Goal: Information Seeking & Learning: Learn about a topic

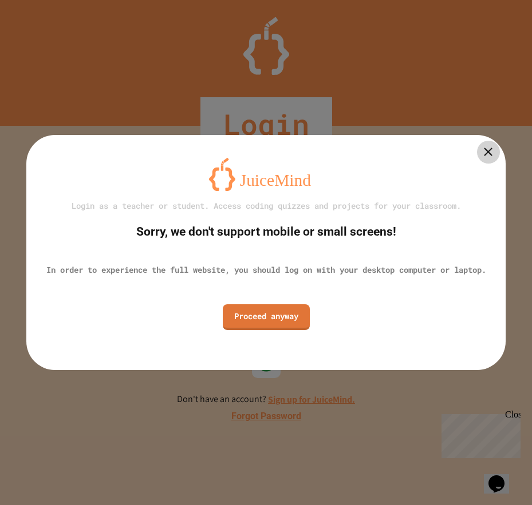
click at [483, 145] on icon at bounding box center [488, 152] width 14 height 14
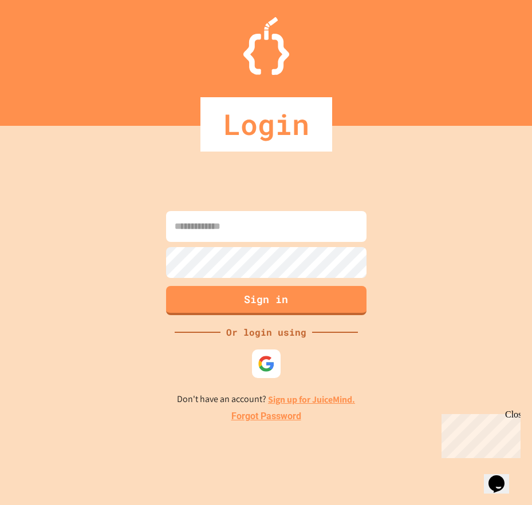
type input "**********"
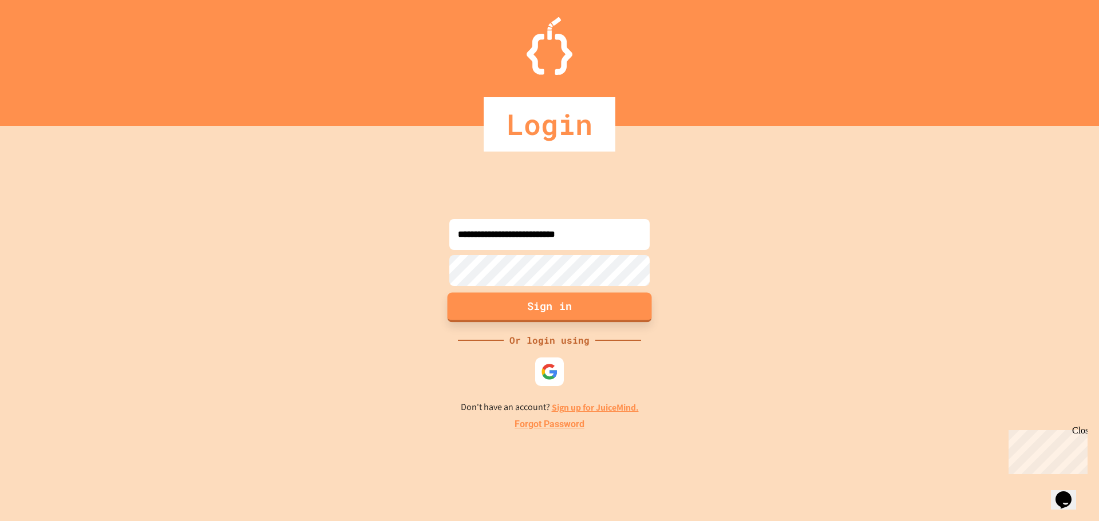
click at [498, 307] on button "Sign in" at bounding box center [549, 307] width 204 height 30
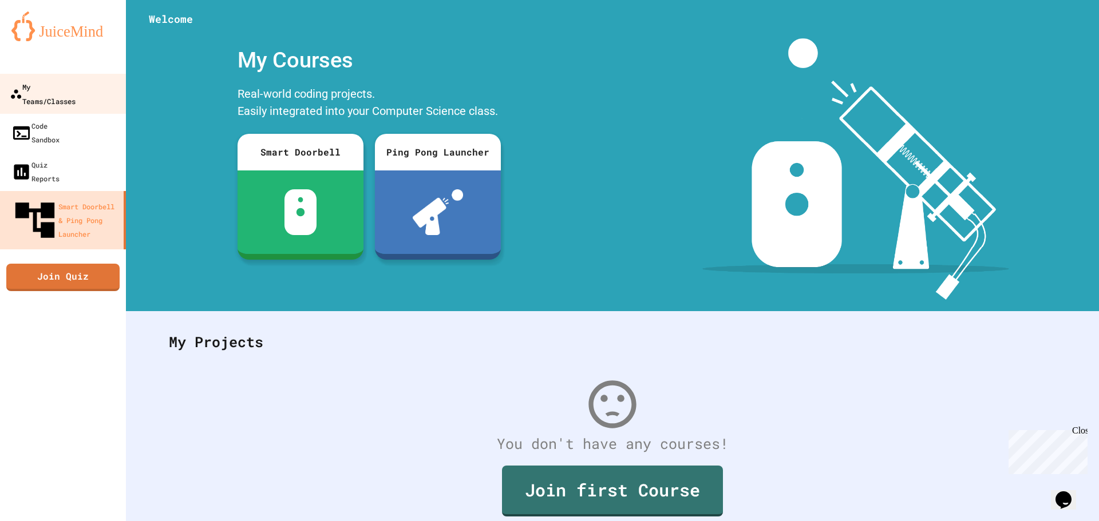
click at [0, 93] on link "My Teams/Classes" at bounding box center [63, 94] width 130 height 40
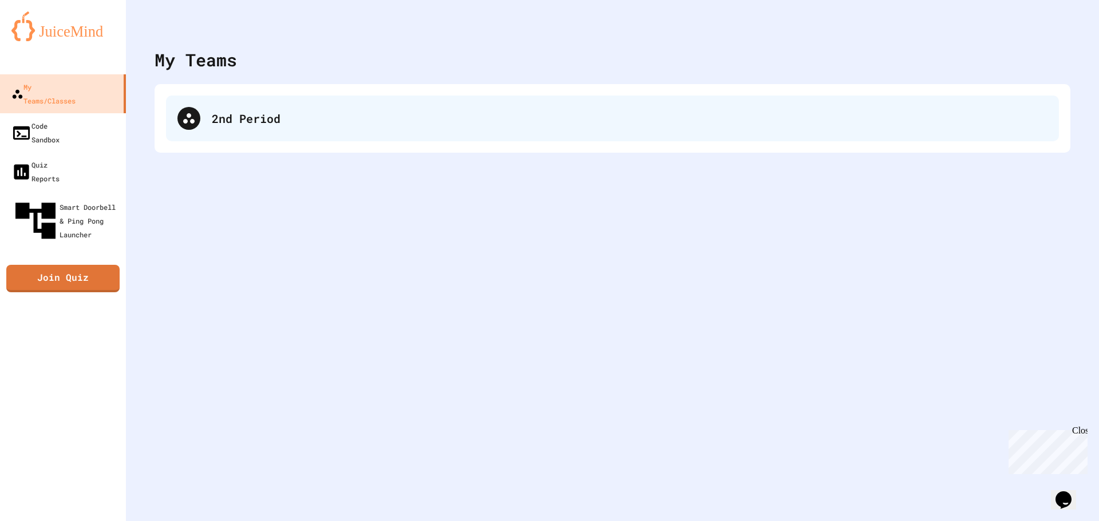
click at [370, 128] on div "2nd Period" at bounding box center [612, 119] width 893 height 46
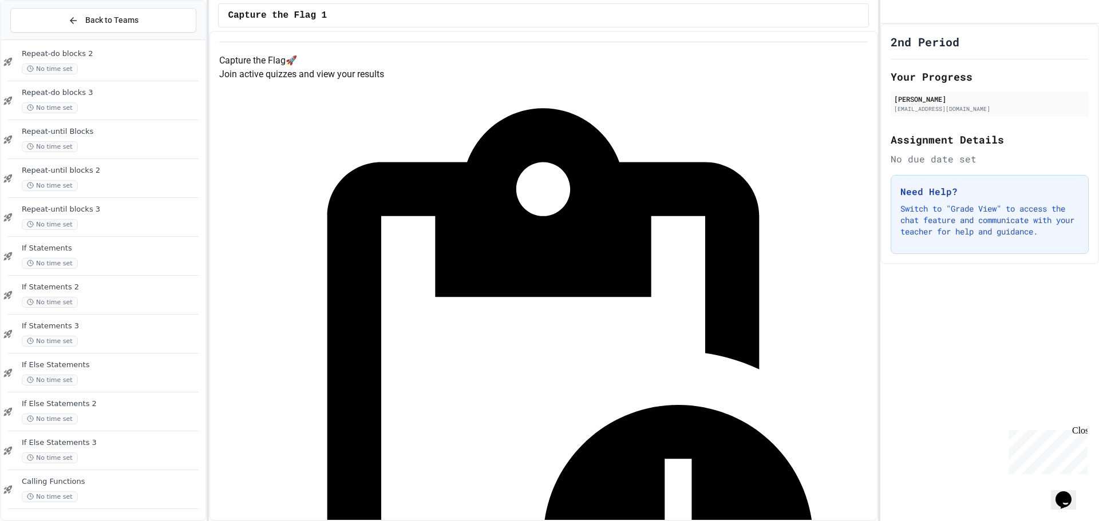
scroll to position [749, 0]
click at [91, 480] on span "Calling Variables" at bounding box center [112, 482] width 181 height 10
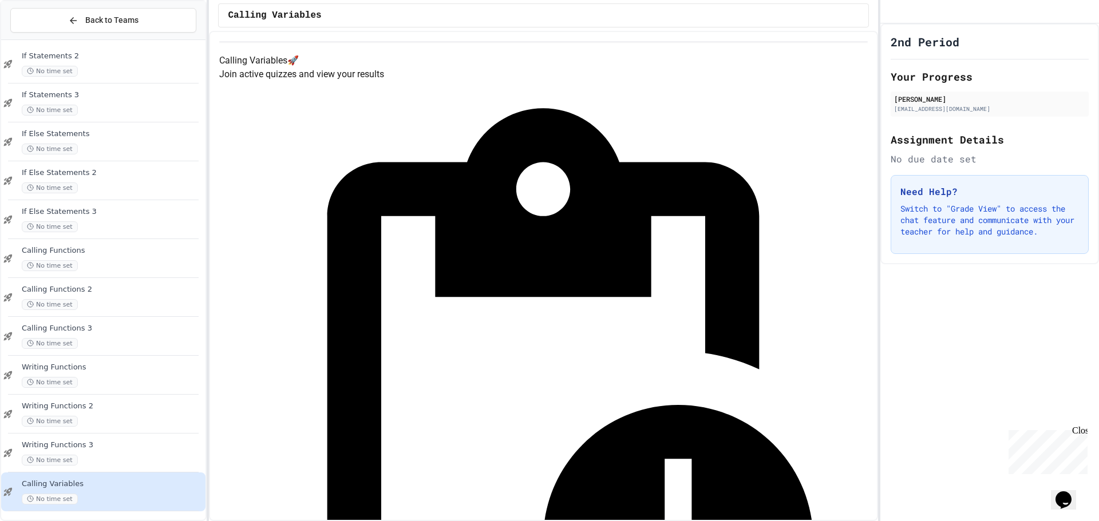
scroll to position [749, 0]
click at [84, 26] on div "Back to Teams" at bounding box center [103, 20] width 70 height 12
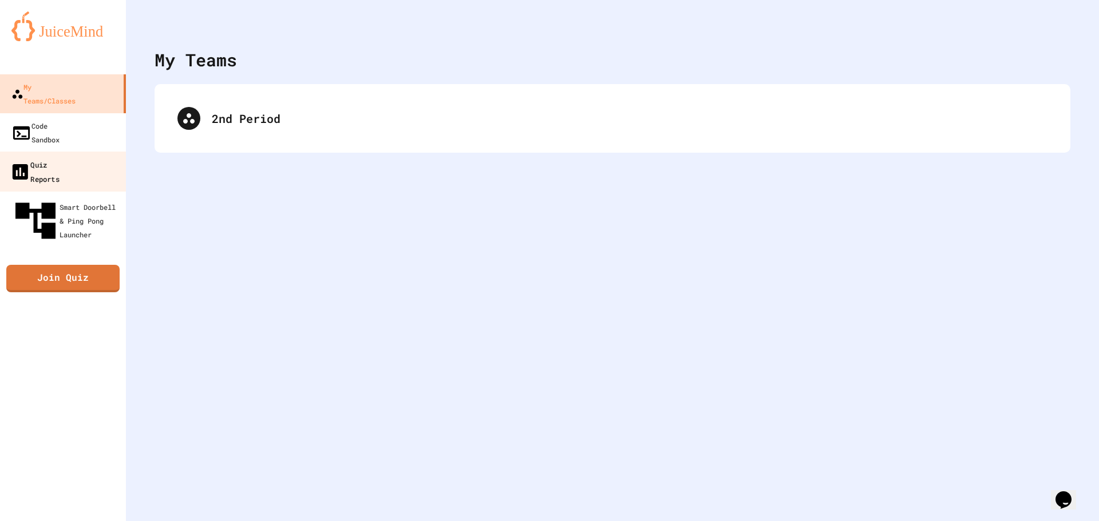
click at [88, 152] on link "Quiz Reports" at bounding box center [63, 172] width 130 height 40
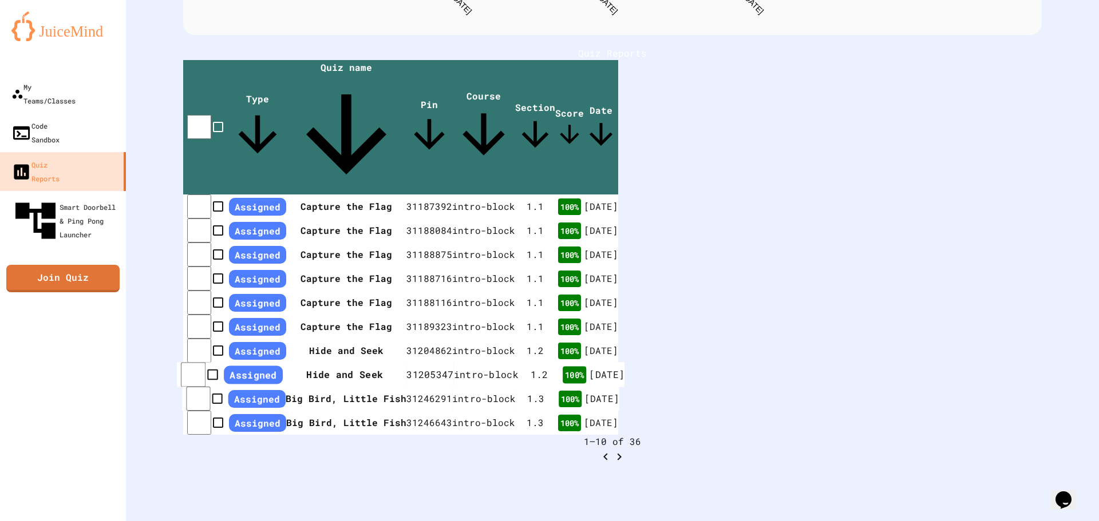
scroll to position [311, 0]
click at [531, 450] on icon "Go to next page" at bounding box center [619, 457] width 14 height 14
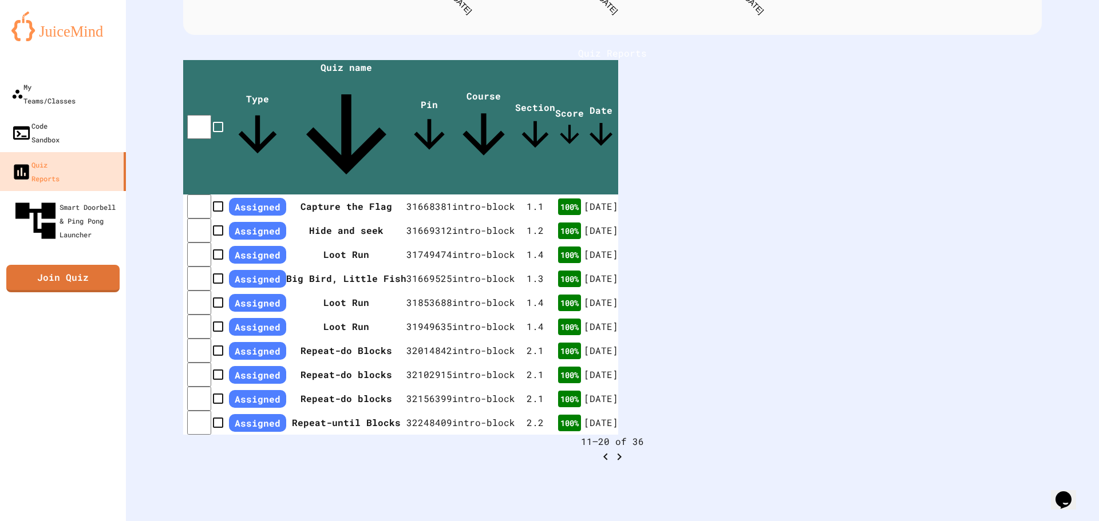
click at [531, 450] on icon "Go to next page" at bounding box center [619, 457] width 14 height 14
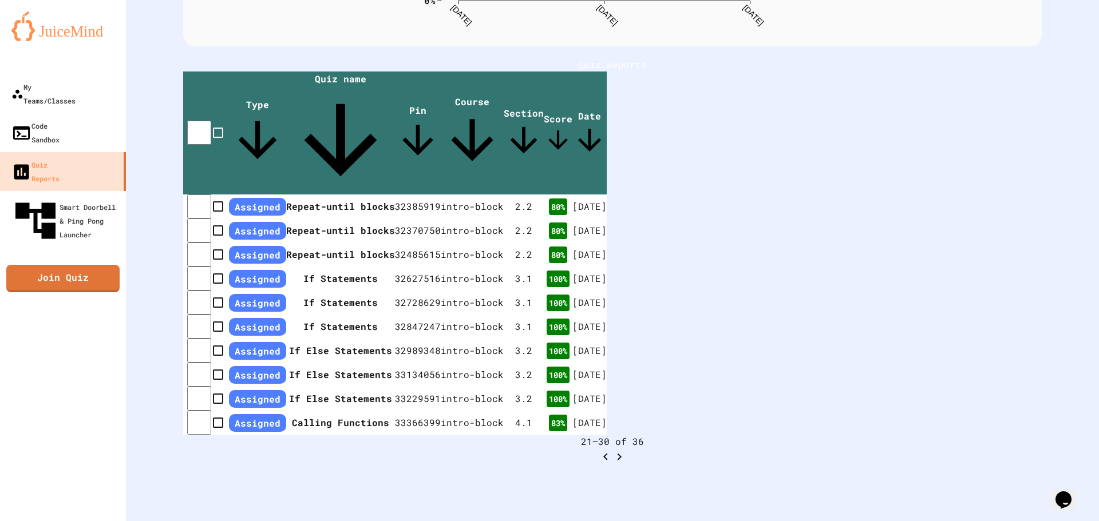
click at [531, 450] on icon "Go to next page" at bounding box center [619, 457] width 14 height 14
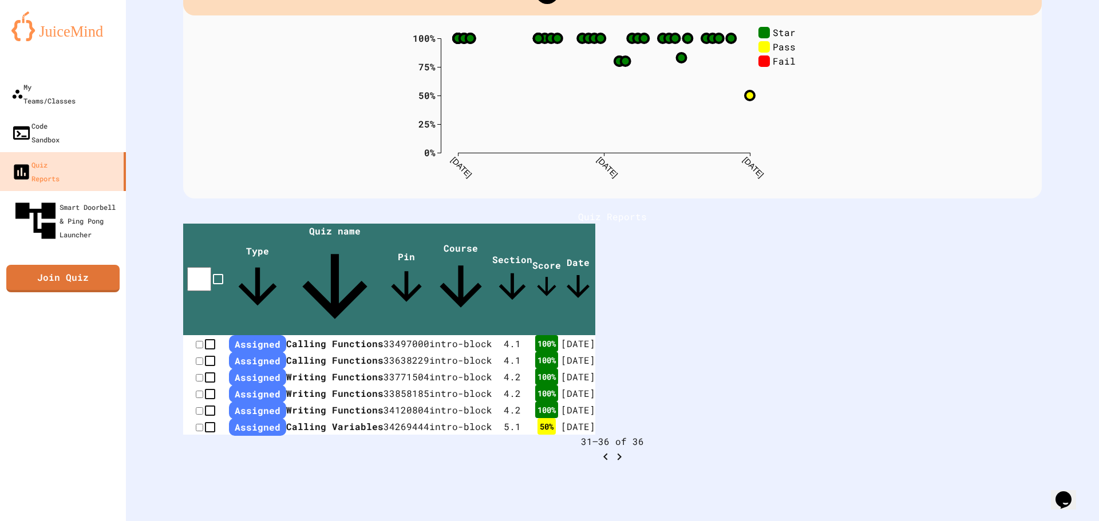
scroll to position [169, 0]
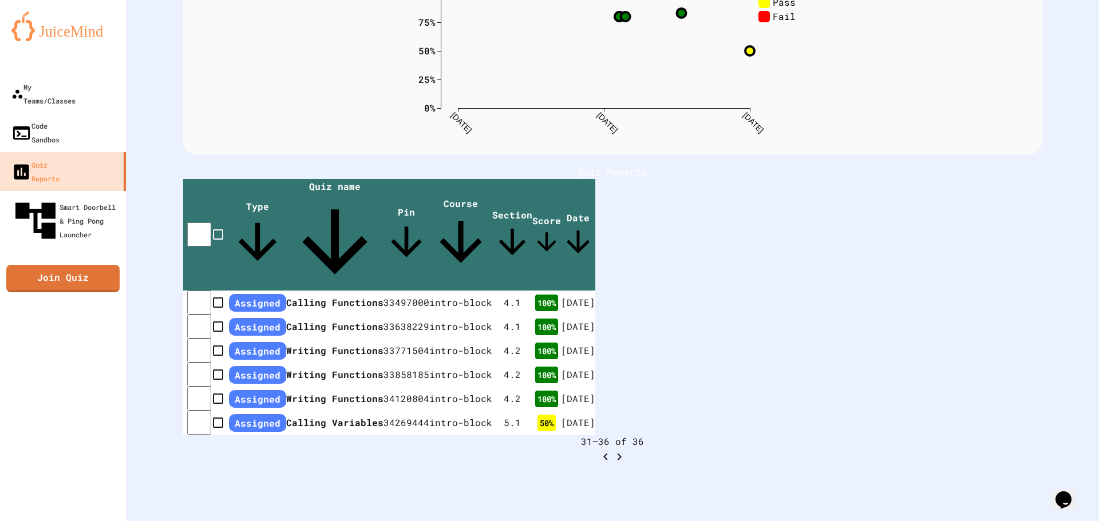
click at [531, 449] on div at bounding box center [612, 456] width 858 height 15
click at [346, 411] on th "Calling Variables" at bounding box center [333, 423] width 99 height 25
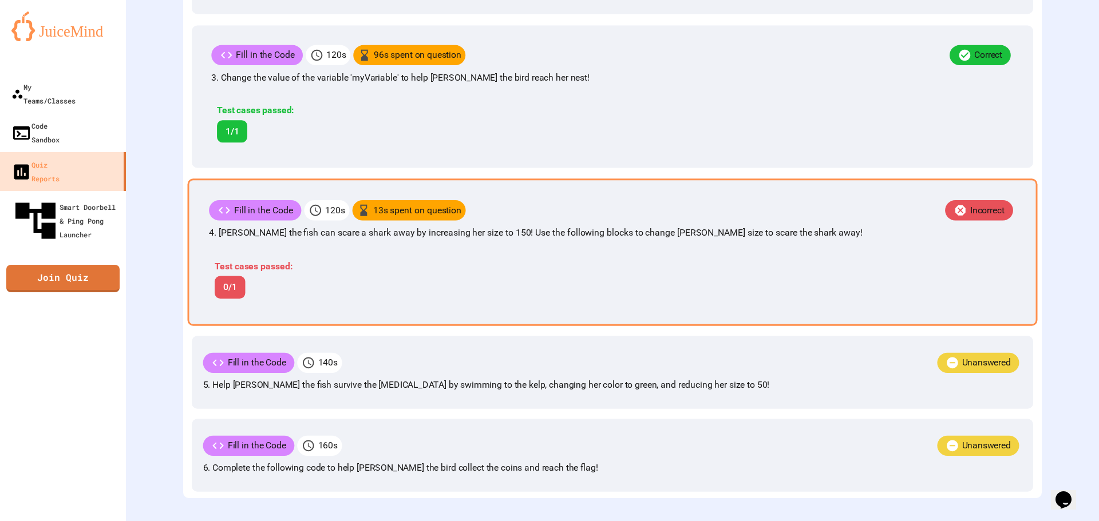
click at [476, 274] on div "Test cases passed: 0/1" at bounding box center [445, 279] width 473 height 39
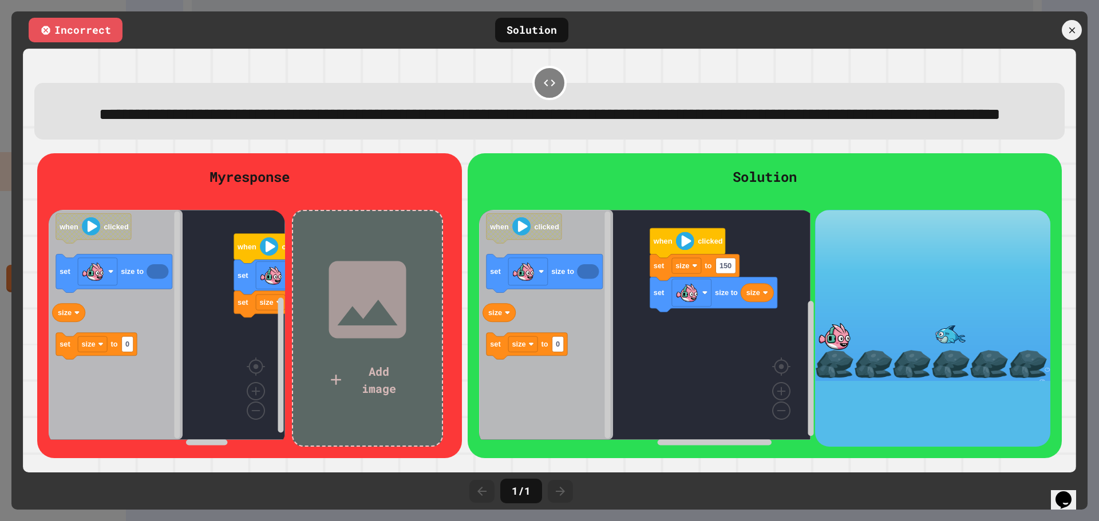
scroll to position [677, 0]
click at [531, 31] on icon at bounding box center [1071, 30] width 12 height 12
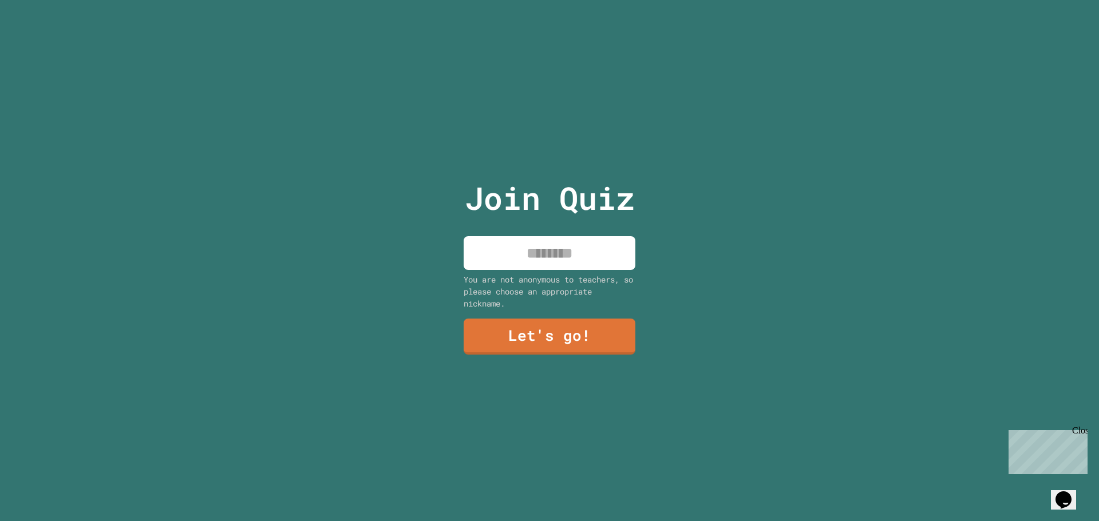
click at [1079, 434] on div "Close" at bounding box center [1079, 433] width 14 height 14
click at [536, 236] on input at bounding box center [549, 253] width 172 height 34
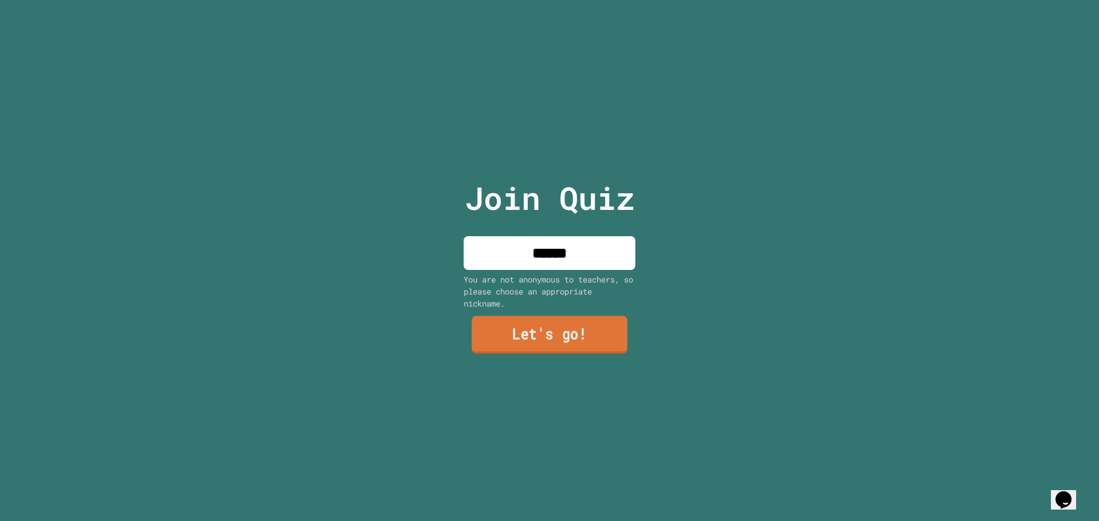
type input "******"
click at [576, 330] on link "Let's go!" at bounding box center [549, 335] width 156 height 38
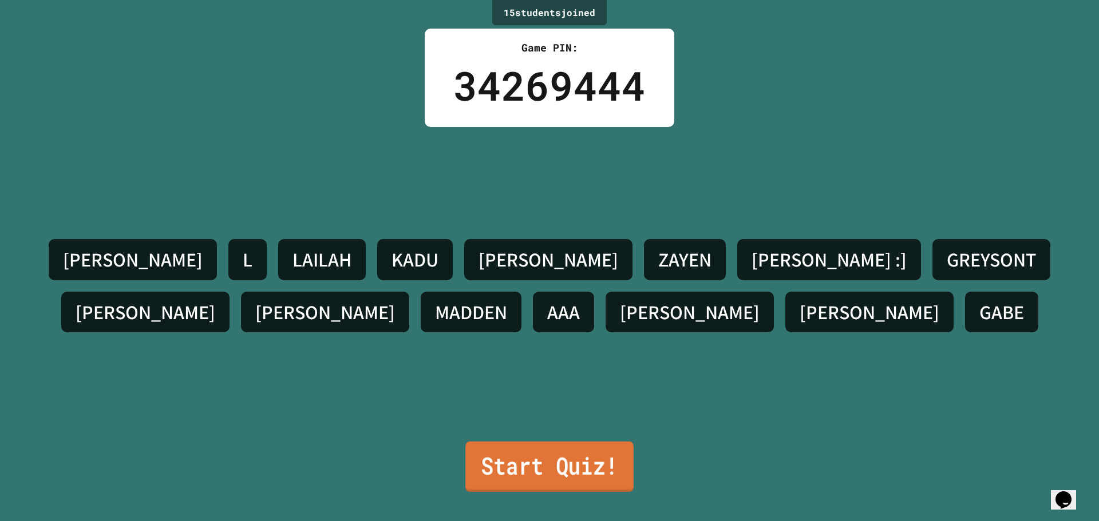
click at [558, 457] on link "Start Quiz!" at bounding box center [549, 467] width 168 height 50
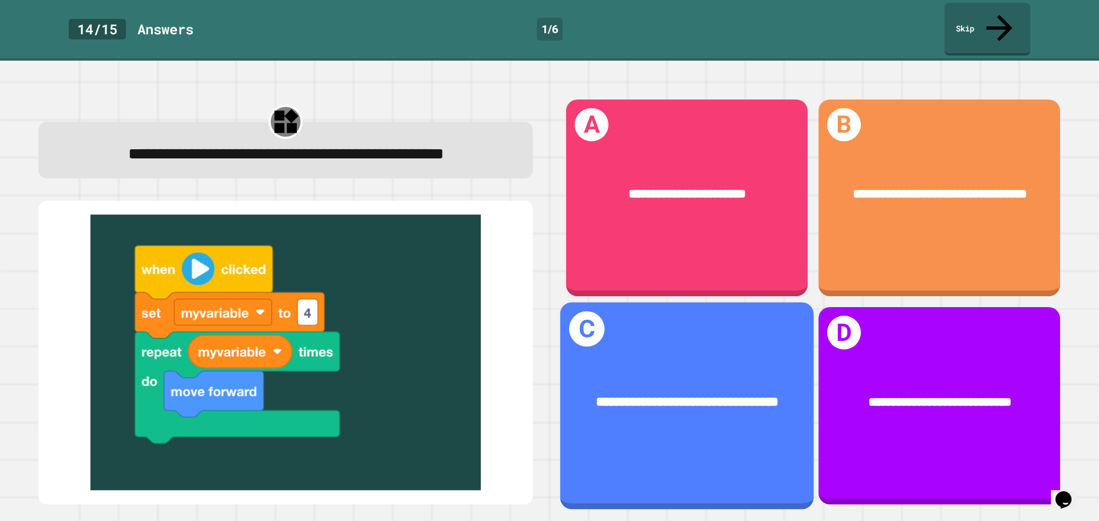
click at [734, 366] on div "**********" at bounding box center [686, 403] width 253 height 74
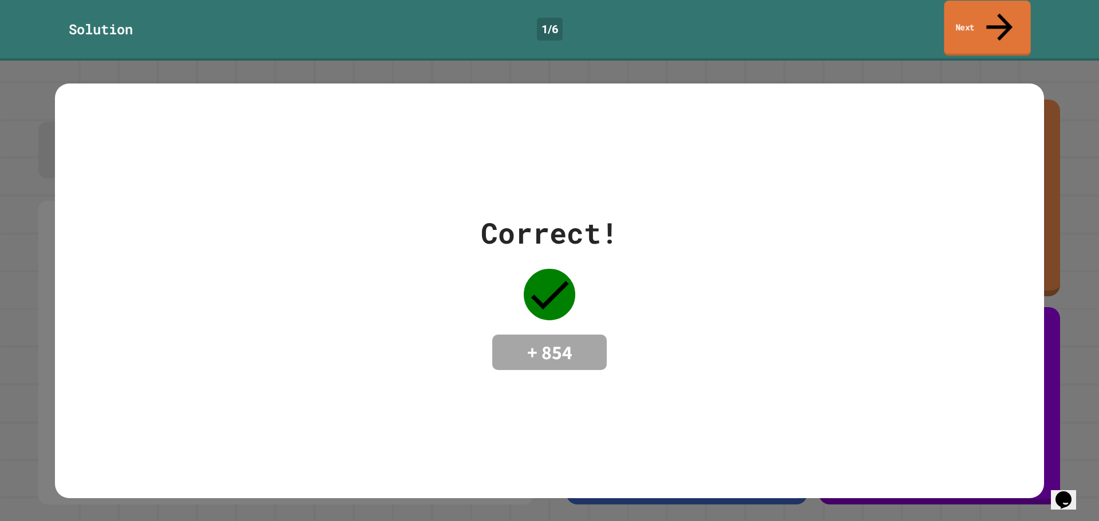
click at [969, 15] on link "Next" at bounding box center [986, 28] width 86 height 55
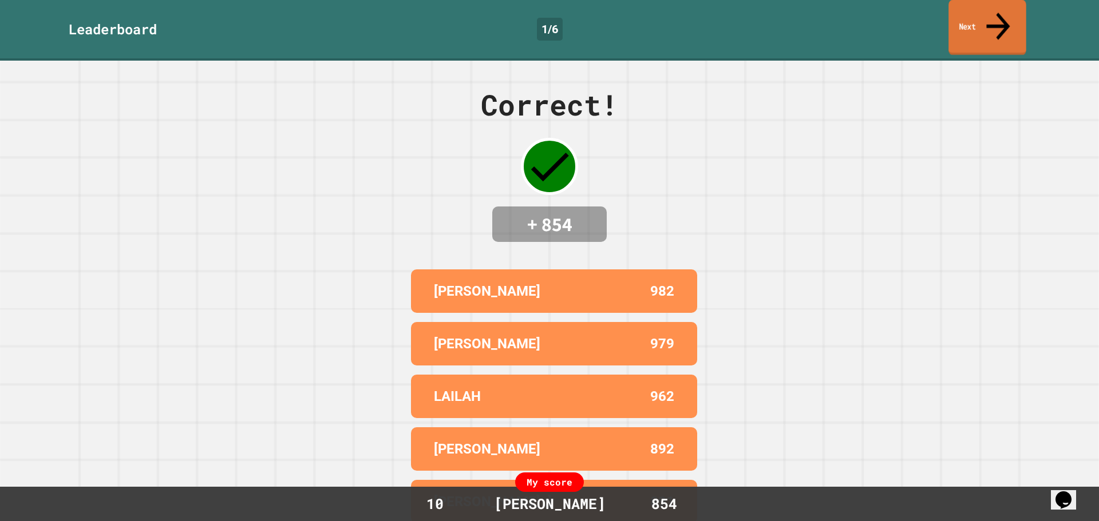
click at [991, 20] on link "Next" at bounding box center [987, 27] width 78 height 55
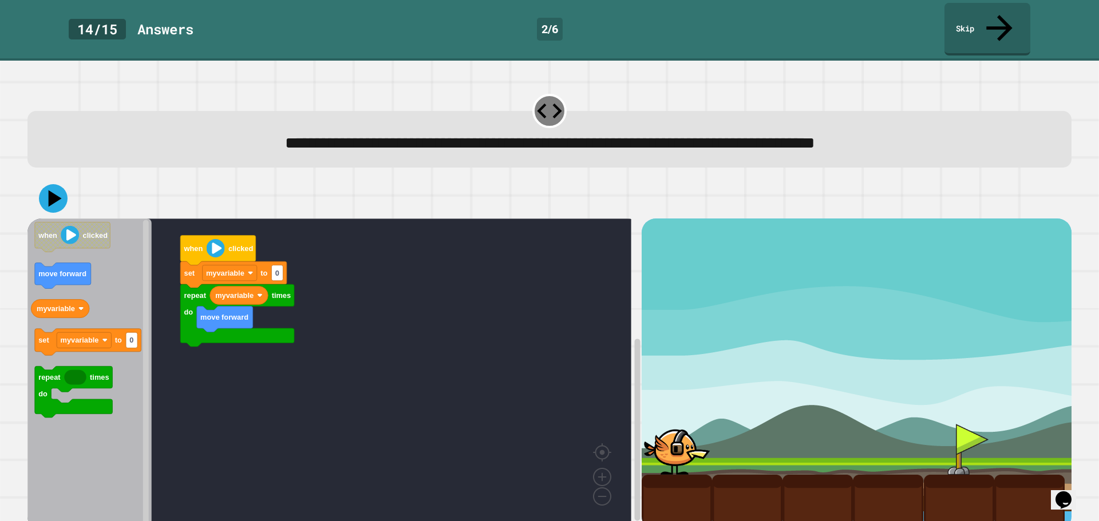
scroll to position [2, 0]
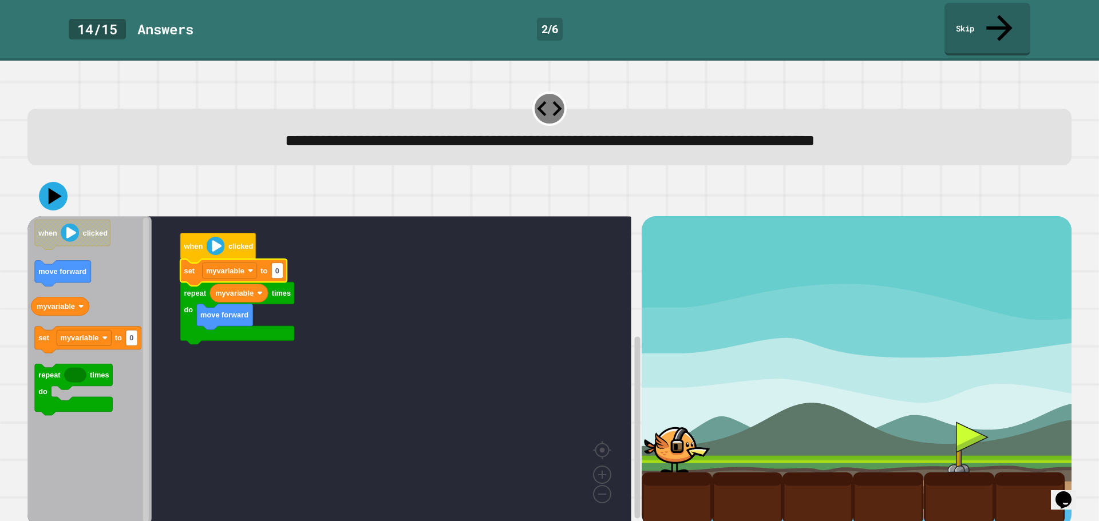
click at [283, 260] on icon "Blockly Workspace" at bounding box center [233, 273] width 106 height 26
click at [281, 263] on rect "Blockly Workspace" at bounding box center [276, 270] width 11 height 15
type input "*"
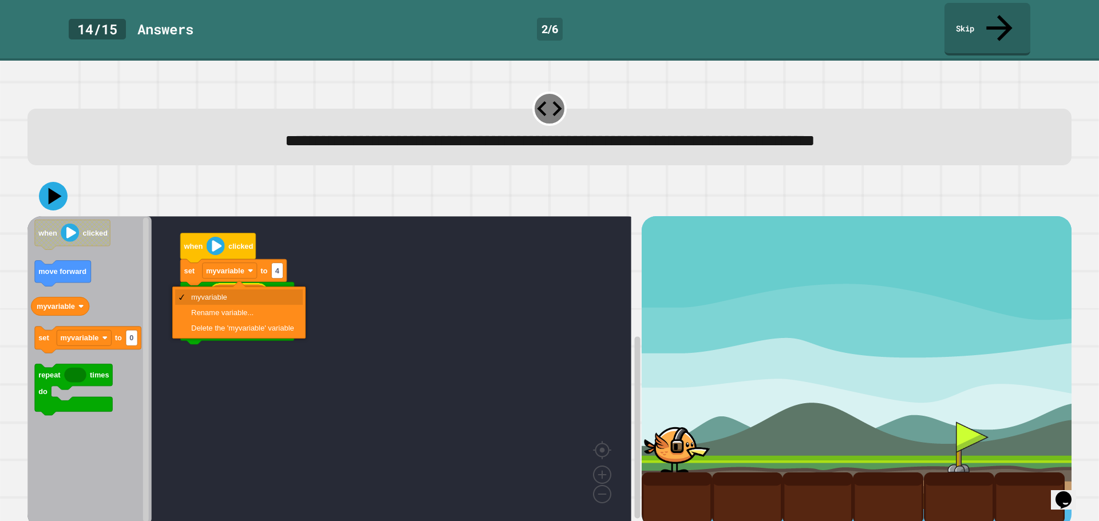
click at [348, 275] on rect "Blockly Workspace" at bounding box center [329, 369] width 604 height 307
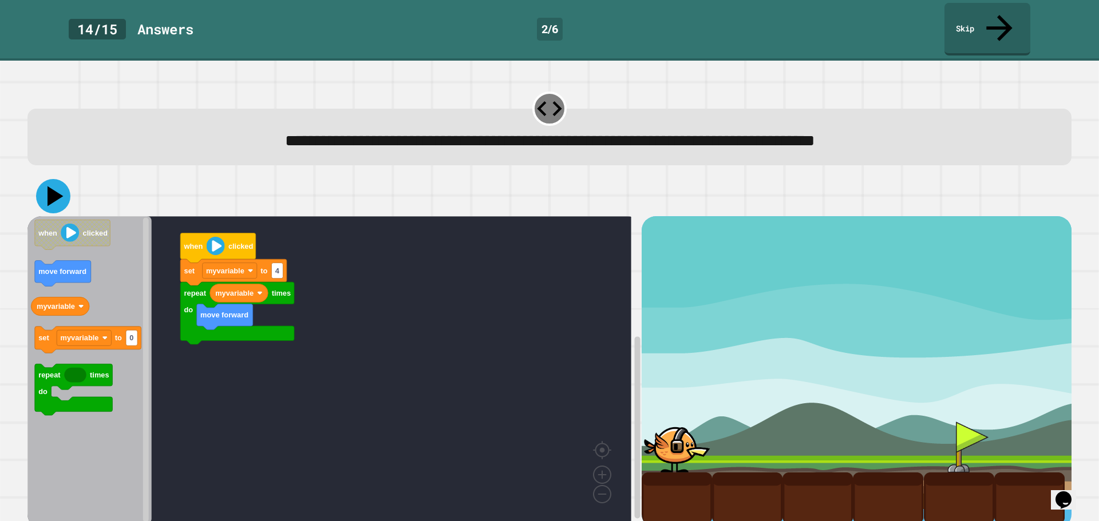
click at [47, 179] on icon at bounding box center [53, 196] width 34 height 34
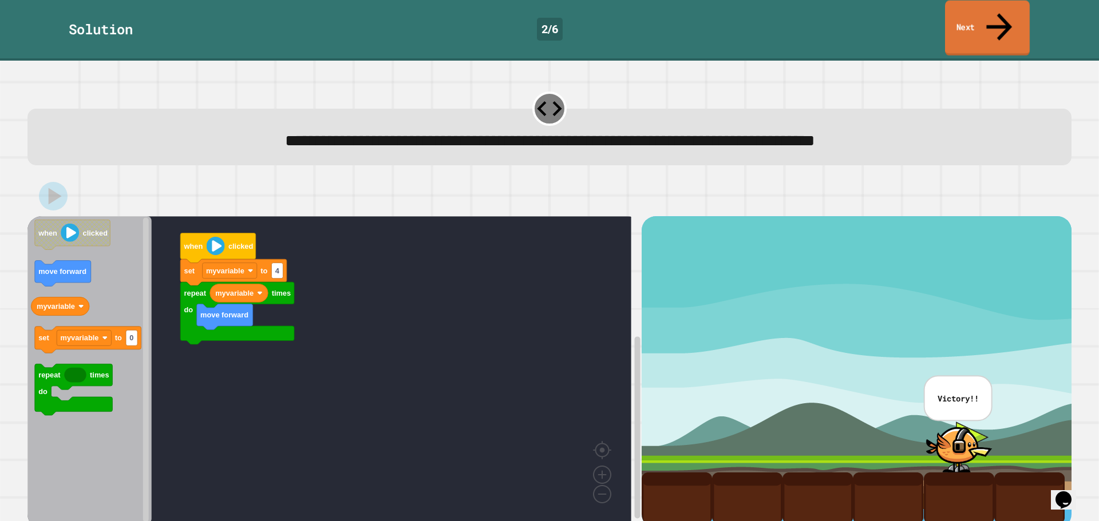
click at [965, 17] on link "Next" at bounding box center [987, 28] width 85 height 55
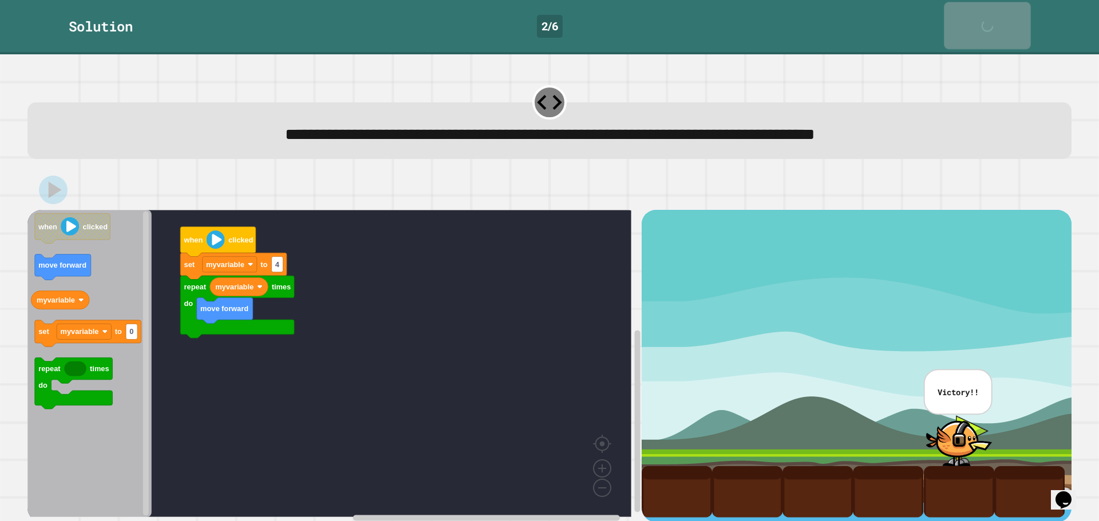
scroll to position [1, 0]
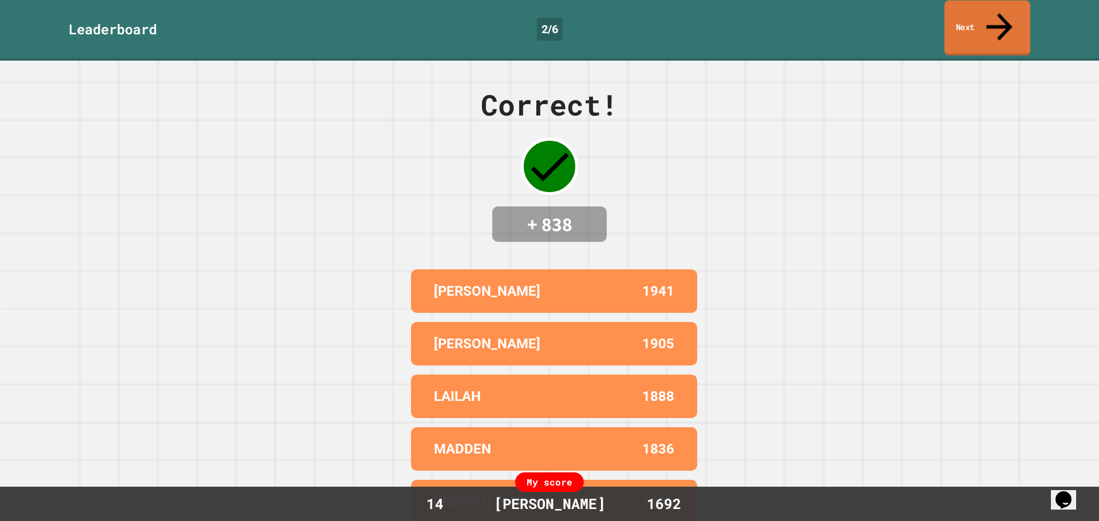
click at [965, 17] on link "Next" at bounding box center [987, 28] width 86 height 55
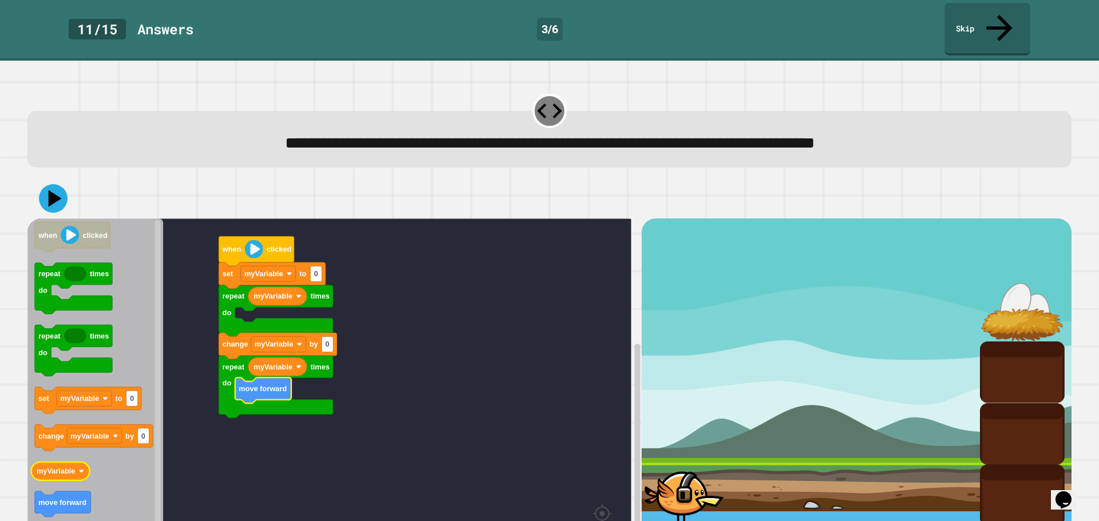
click at [83, 463] on icon "Blockly Workspace" at bounding box center [60, 472] width 58 height 18
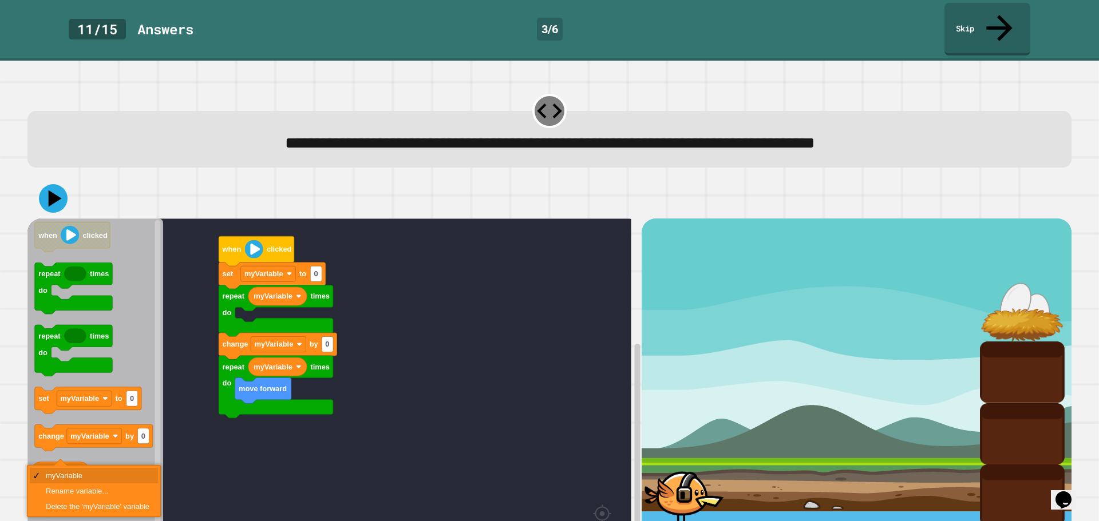
click at [114, 443] on icon "Blockly Workspace" at bounding box center [95, 403] width 136 height 368
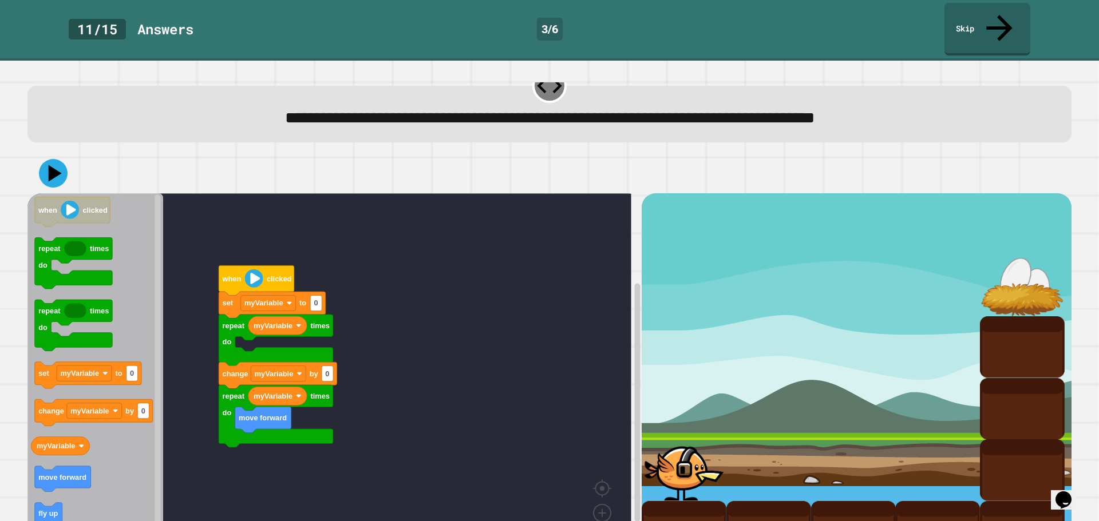
scroll to position [64, 0]
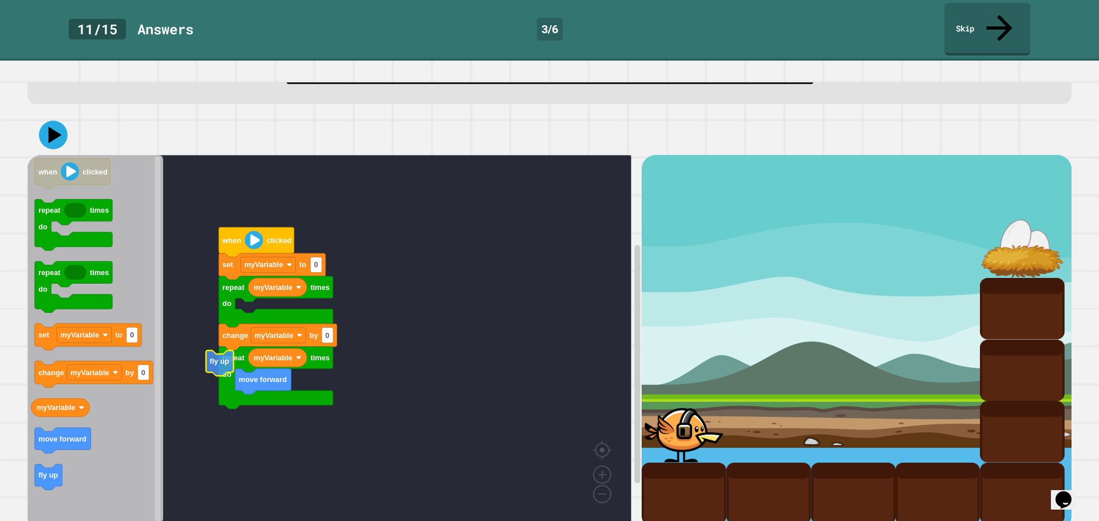
click at [207, 351] on g "fly up" at bounding box center [219, 364] width 27 height 26
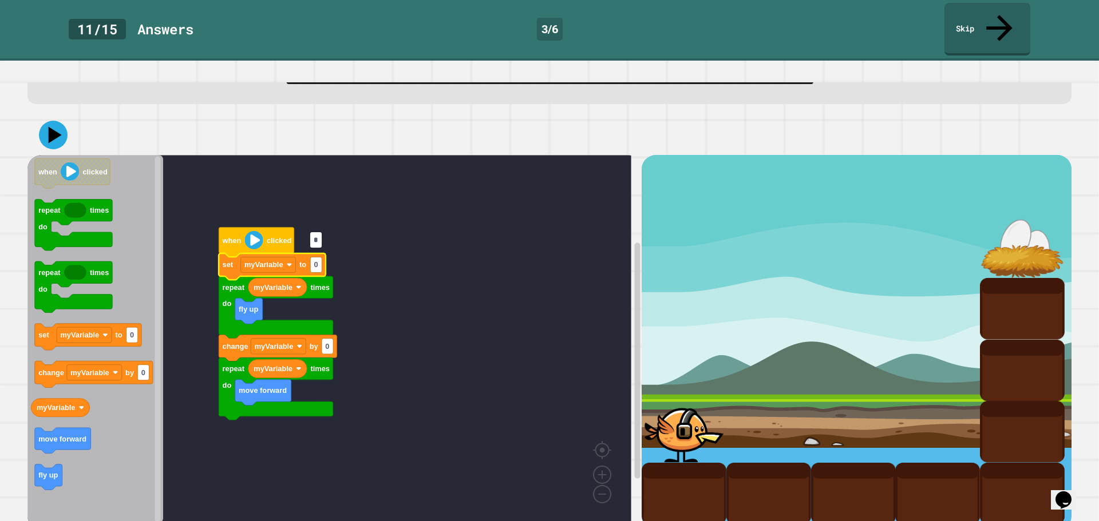
type input "*"
click at [59, 119] on icon at bounding box center [53, 135] width 32 height 32
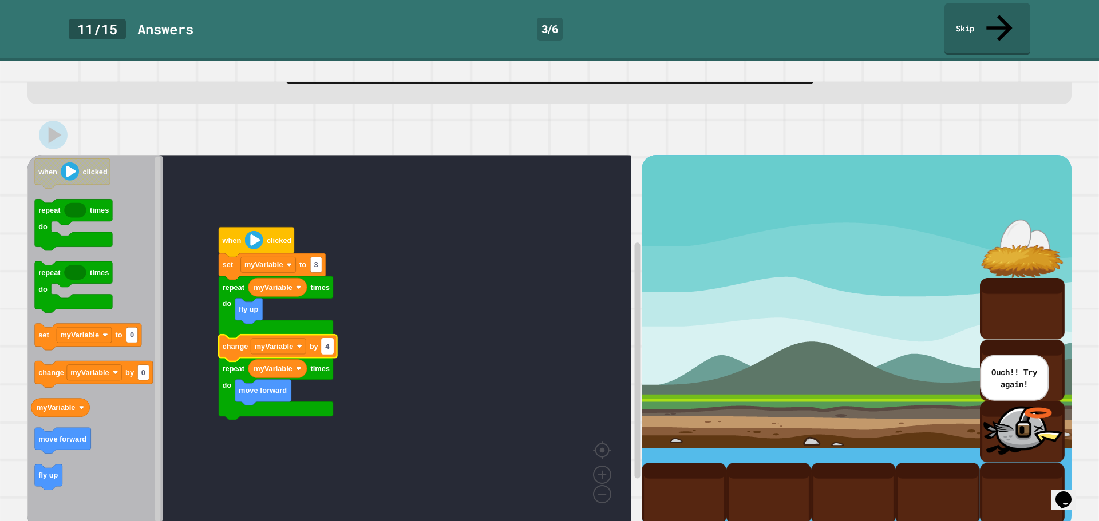
click at [330, 339] on rect "Blockly Workspace" at bounding box center [327, 346] width 11 height 15
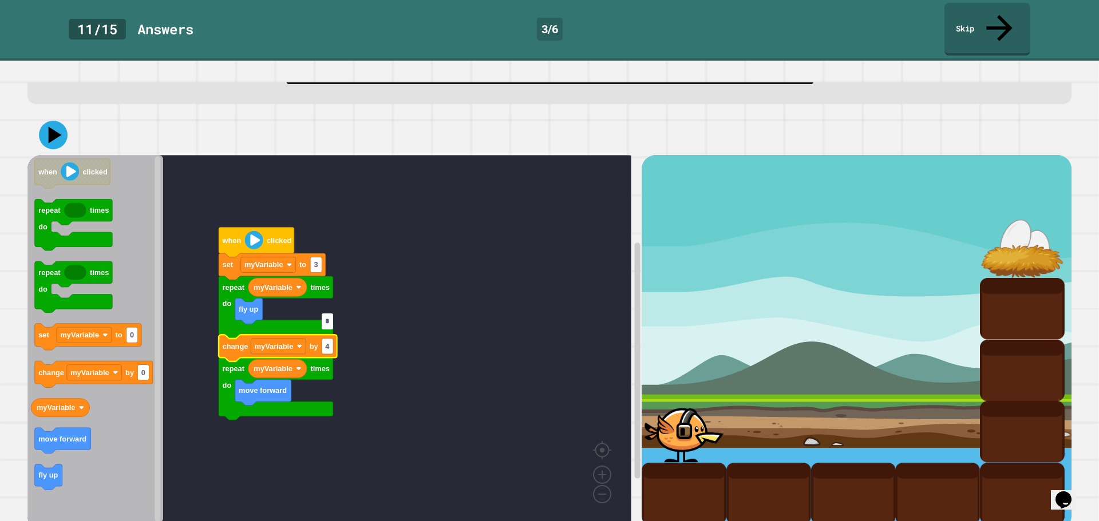
type input "*"
click at [51, 125] on icon at bounding box center [55, 135] width 16 height 20
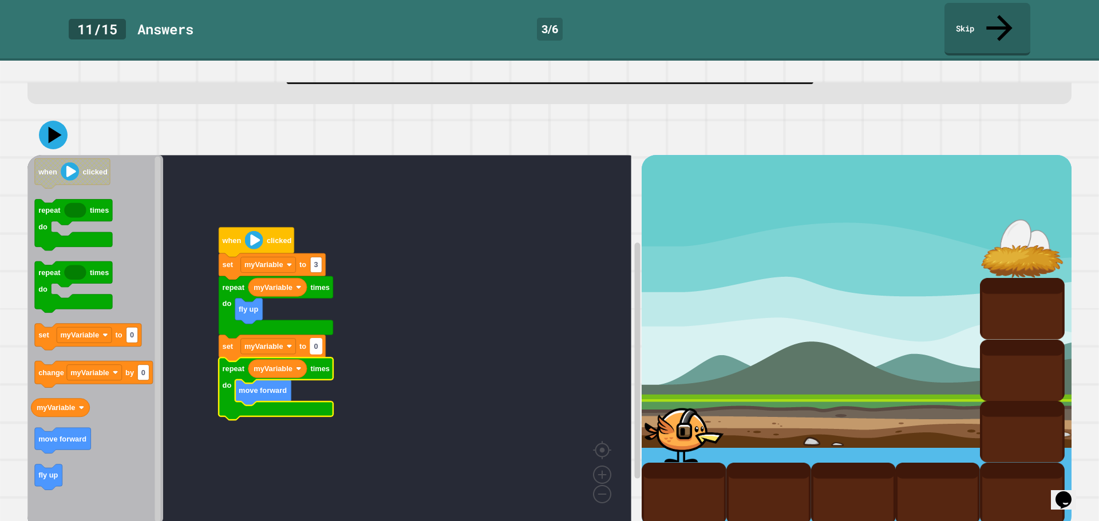
click at [316, 342] on text "0" at bounding box center [316, 346] width 4 height 9
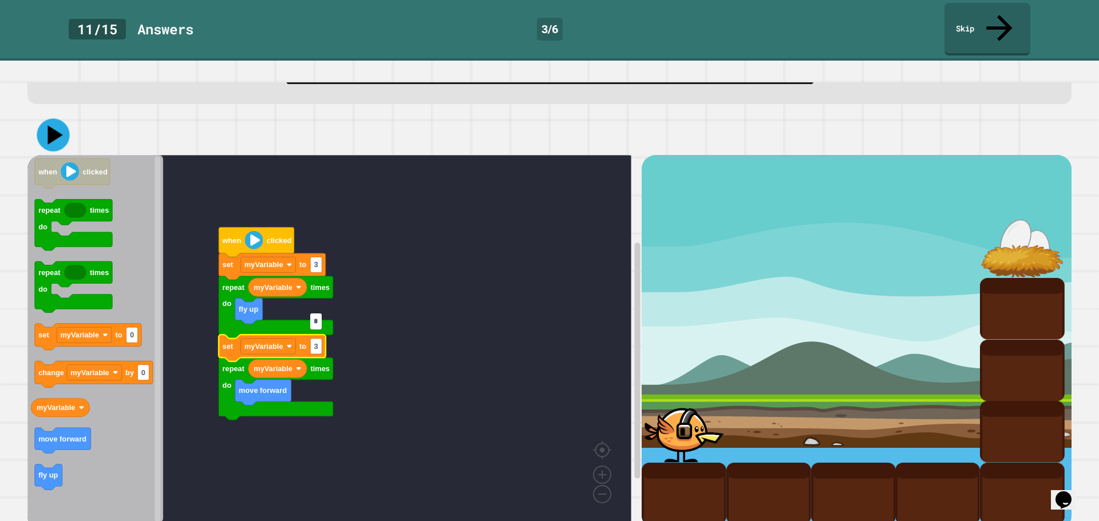
type input "*"
click at [50, 126] on icon at bounding box center [54, 135] width 15 height 19
click at [320, 320] on input "*" at bounding box center [315, 321] width 11 height 15
type input "*"
click at [55, 125] on icon at bounding box center [55, 135] width 16 height 20
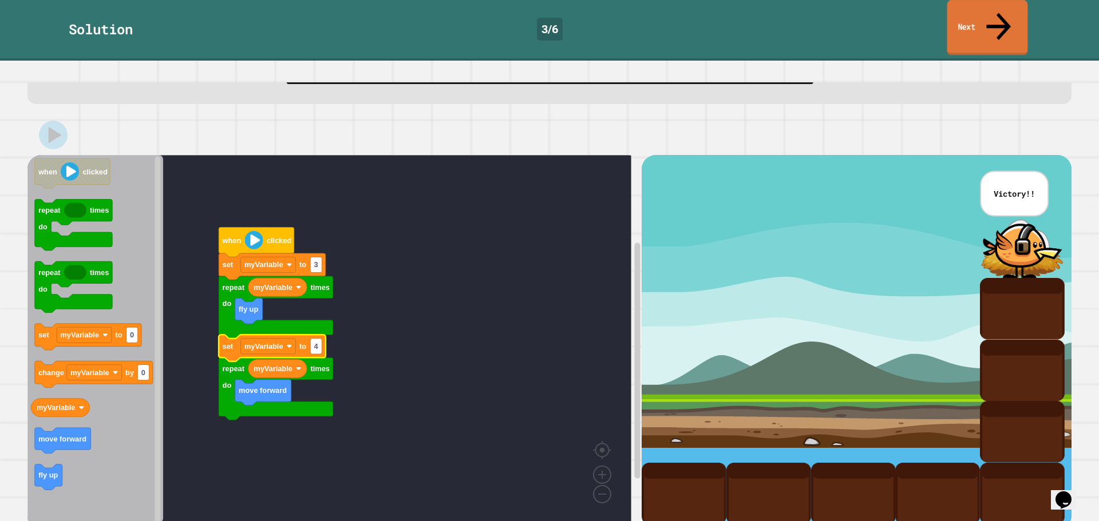
click at [985, 25] on link "Next" at bounding box center [987, 27] width 81 height 55
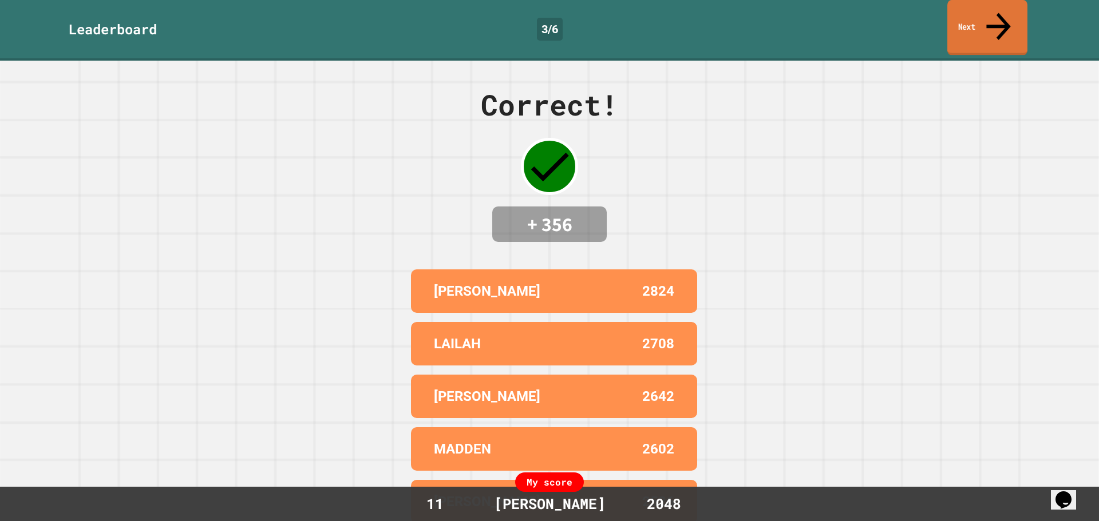
click at [986, 19] on link "Next" at bounding box center [987, 27] width 80 height 55
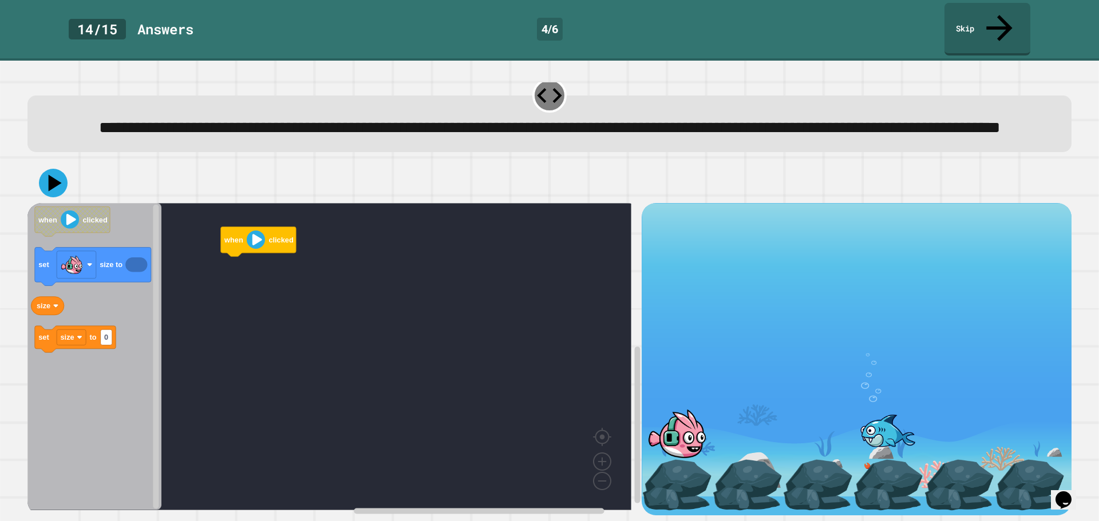
scroll to position [29, 0]
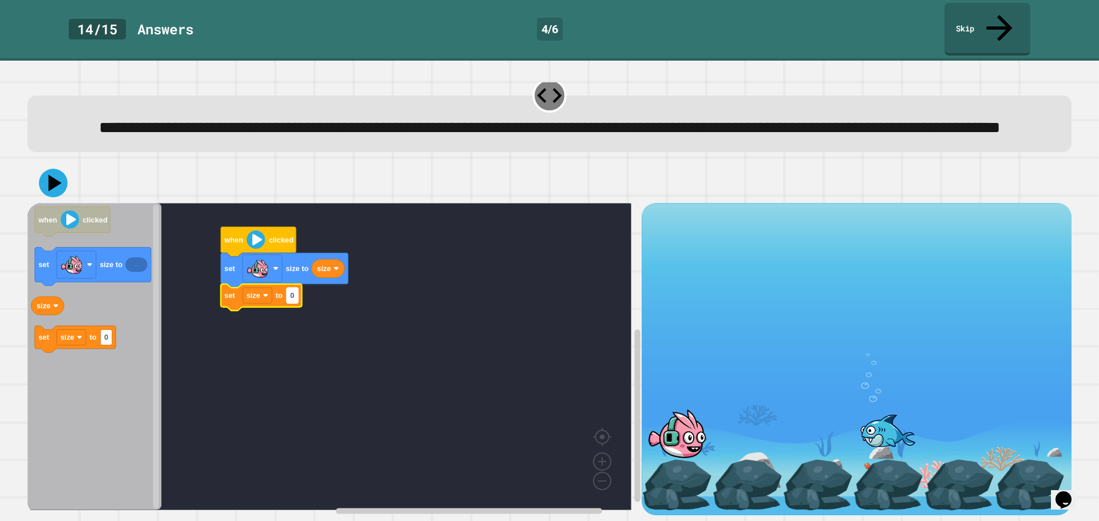
click at [295, 288] on rect "Blockly Workspace" at bounding box center [292, 295] width 11 height 15
type input "***"
click at [60, 173] on icon at bounding box center [53, 183] width 34 height 34
click at [249, 259] on image "Blockly Workspace" at bounding box center [257, 268] width 23 height 23
click at [265, 293] on image "Blockly Workspace" at bounding box center [266, 296] width 6 height 6
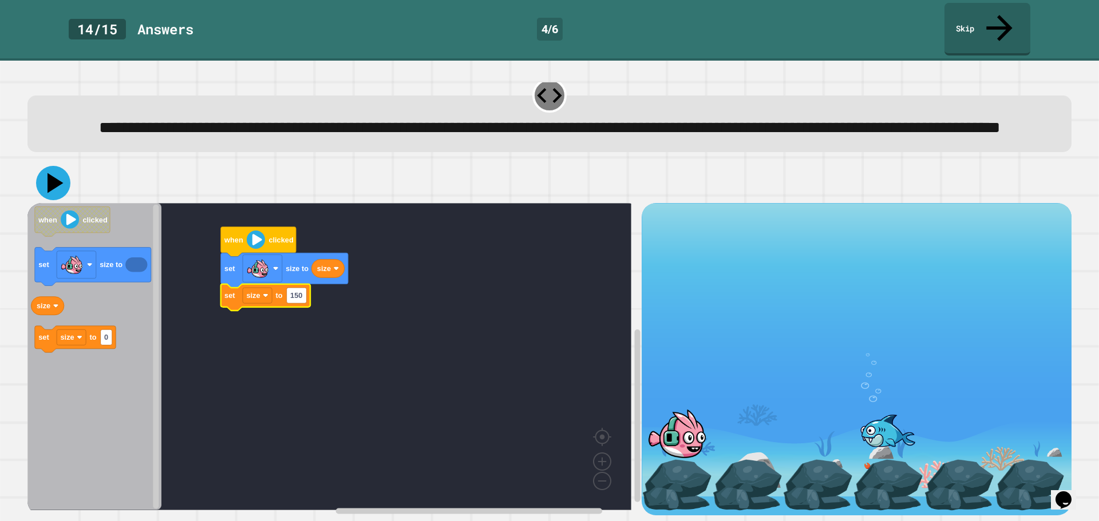
click at [50, 166] on button at bounding box center [53, 183] width 34 height 34
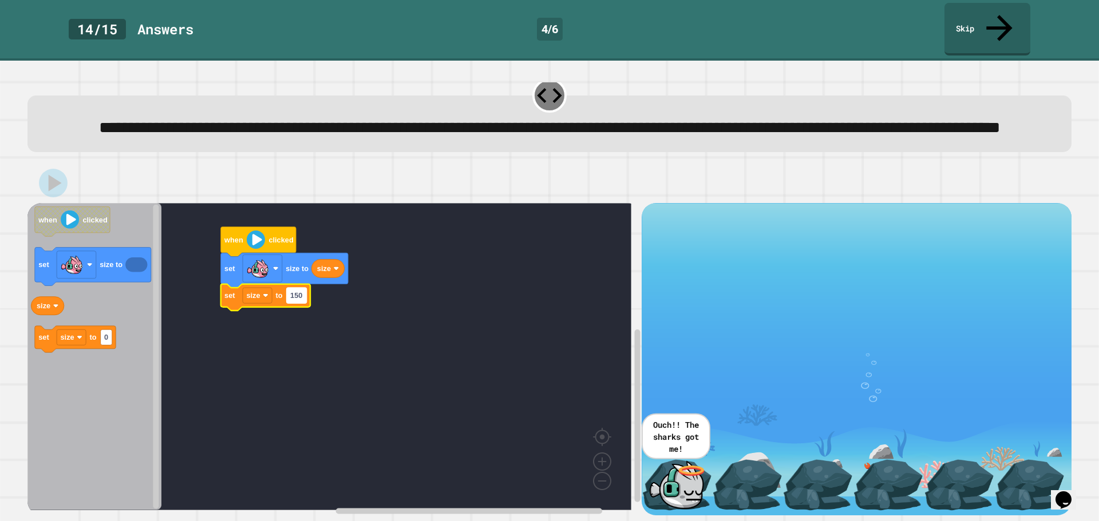
click at [303, 288] on rect "Blockly Workspace" at bounding box center [297, 295] width 20 height 15
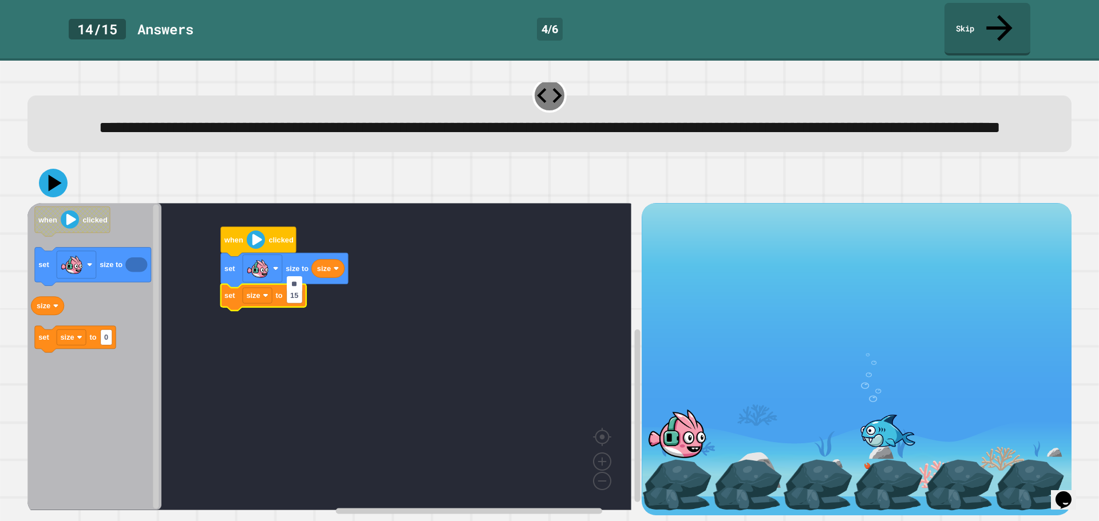
type input "***"
click at [48, 175] on icon at bounding box center [53, 183] width 34 height 34
click at [292, 291] on text "0" at bounding box center [292, 295] width 4 height 9
type input "***"
click at [47, 170] on icon at bounding box center [53, 183] width 29 height 29
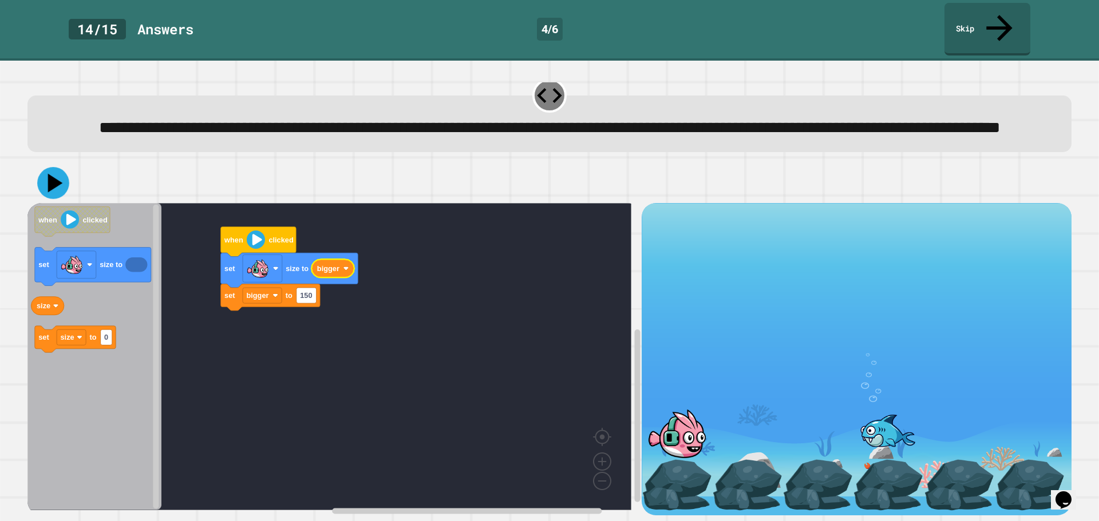
click at [50, 177] on icon at bounding box center [55, 183] width 15 height 19
type input "*"
click at [66, 173] on icon at bounding box center [53, 183] width 32 height 32
click at [311, 286] on icon "Blockly Workspace" at bounding box center [266, 297] width 91 height 26
click at [306, 288] on rect "Blockly Workspace" at bounding box center [301, 295] width 11 height 15
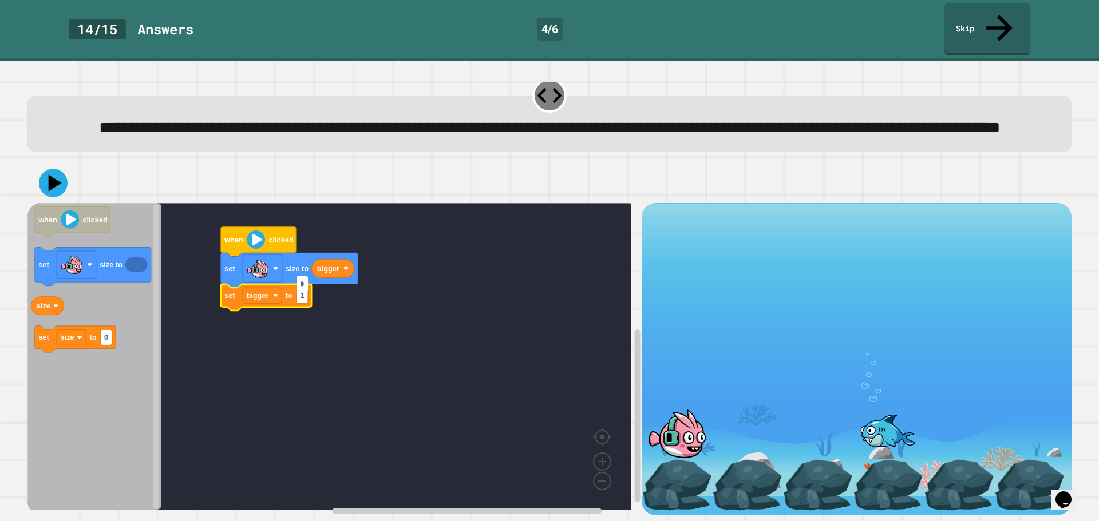
type input "*"
type input "****"
click at [58, 183] on icon at bounding box center [53, 183] width 34 height 34
click at [320, 288] on rect "Blockly Workspace" at bounding box center [308, 295] width 24 height 15
type input "***"
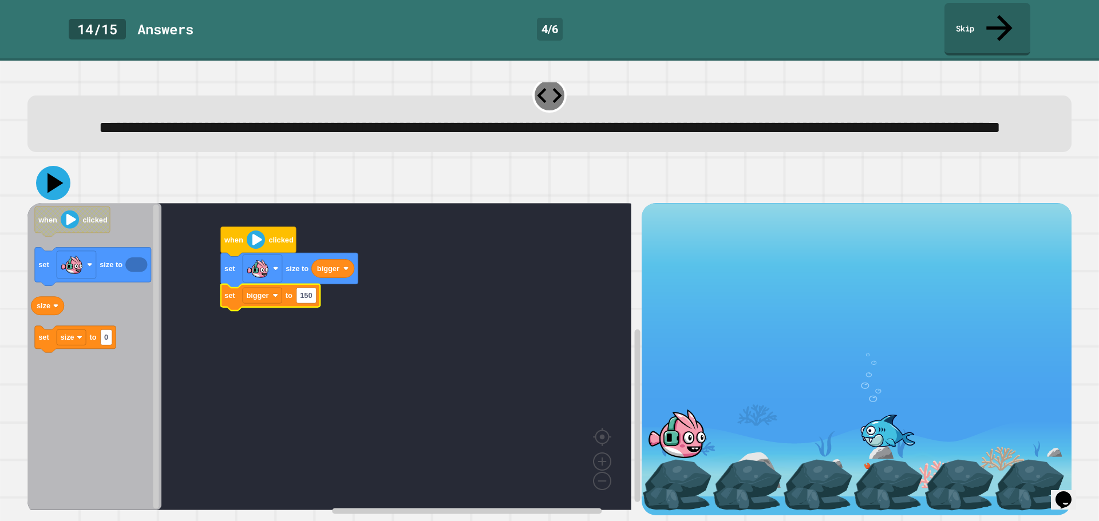
click at [38, 174] on button at bounding box center [53, 183] width 34 height 34
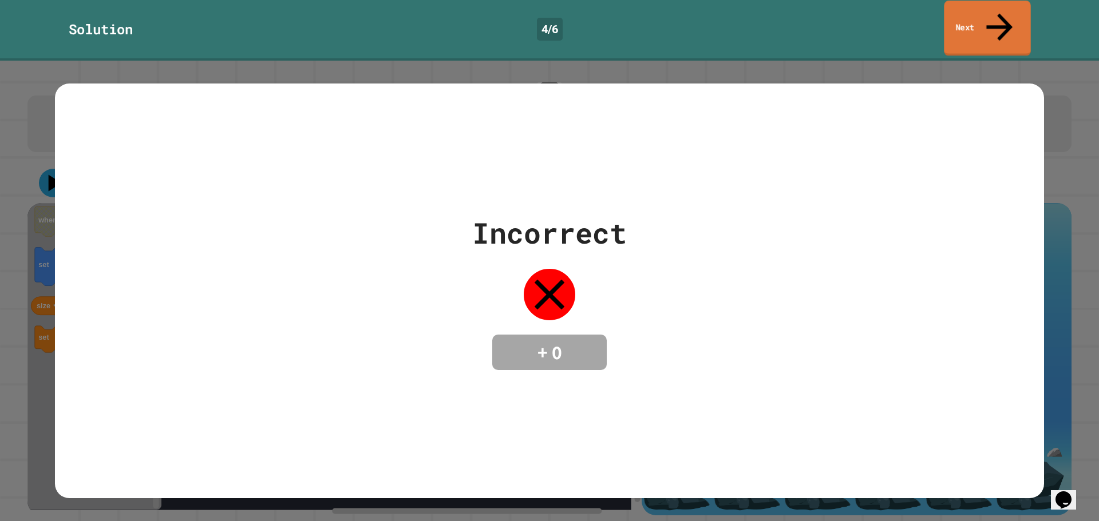
click at [966, 25] on link "Next" at bounding box center [986, 28] width 86 height 55
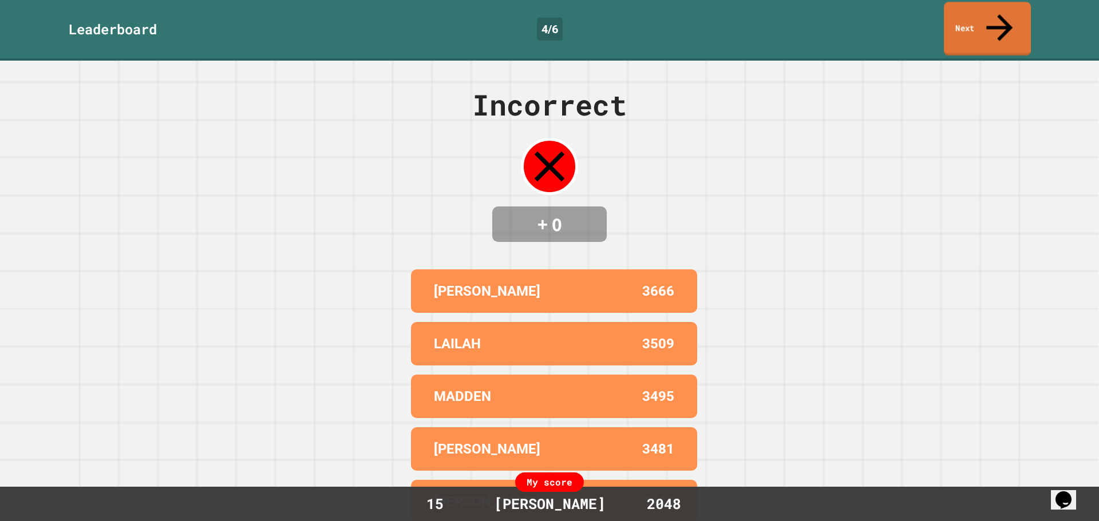
click at [966, 24] on link "Next" at bounding box center [986, 29] width 87 height 54
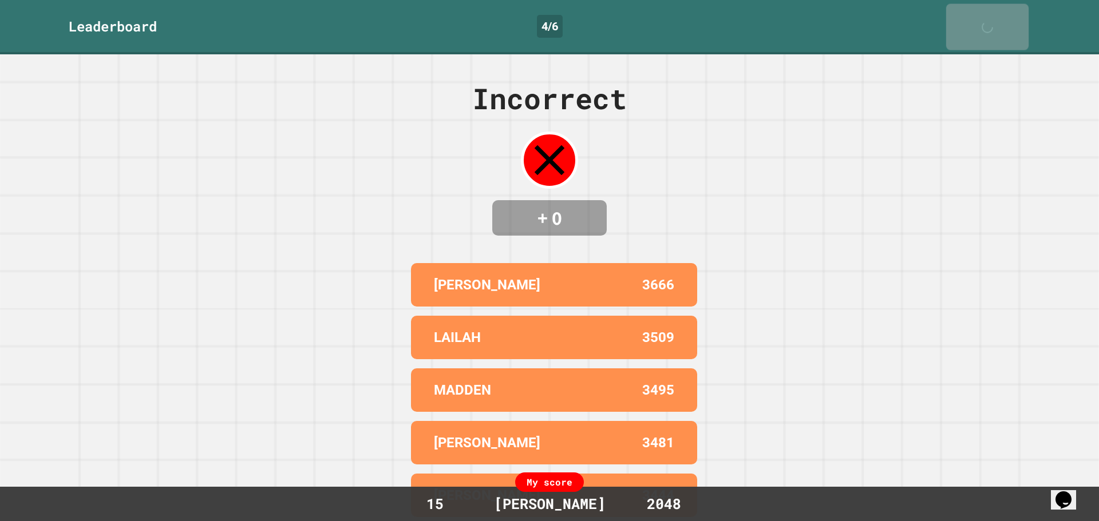
click at [966, 24] on link "Next" at bounding box center [987, 27] width 82 height 46
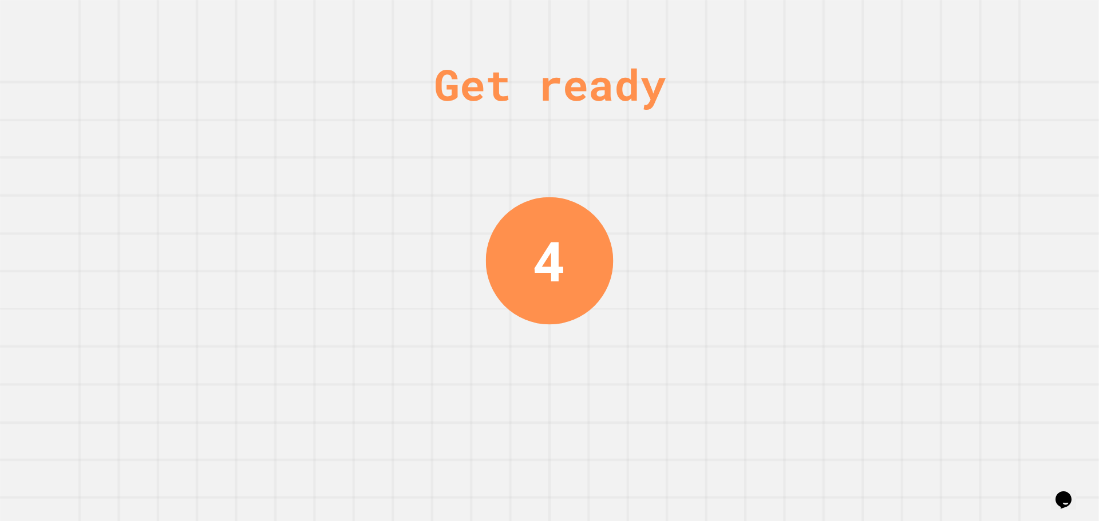
click at [965, 24] on div "Get ready 4" at bounding box center [549, 260] width 1099 height 521
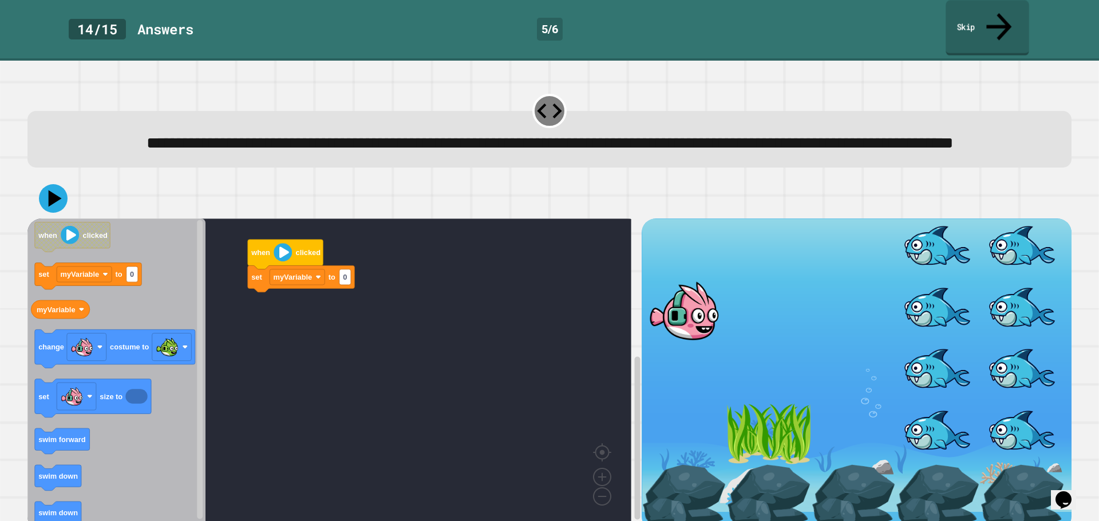
click at [987, 13] on link "Skip" at bounding box center [986, 27] width 83 height 55
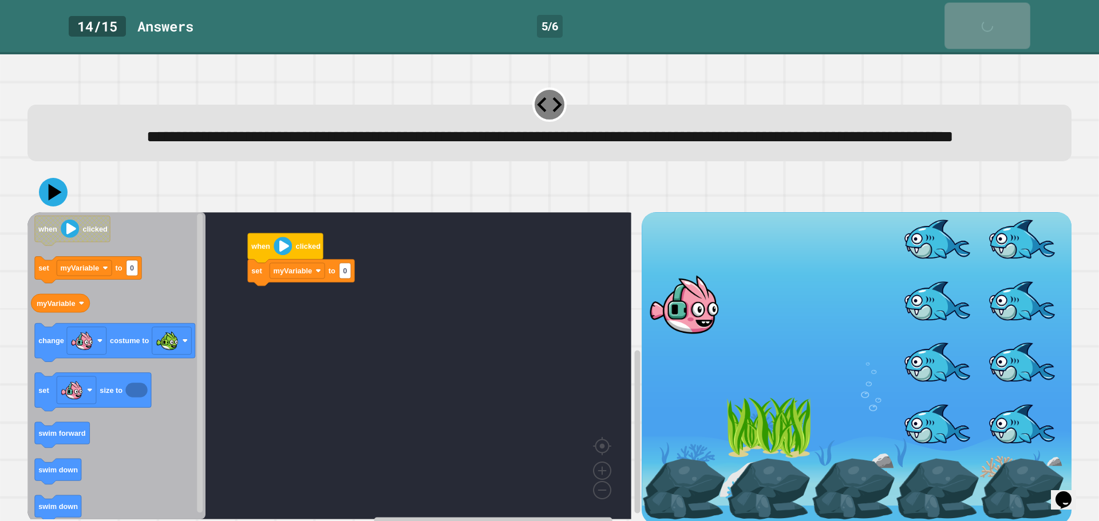
click at [985, 13] on link "Skip" at bounding box center [987, 26] width 86 height 46
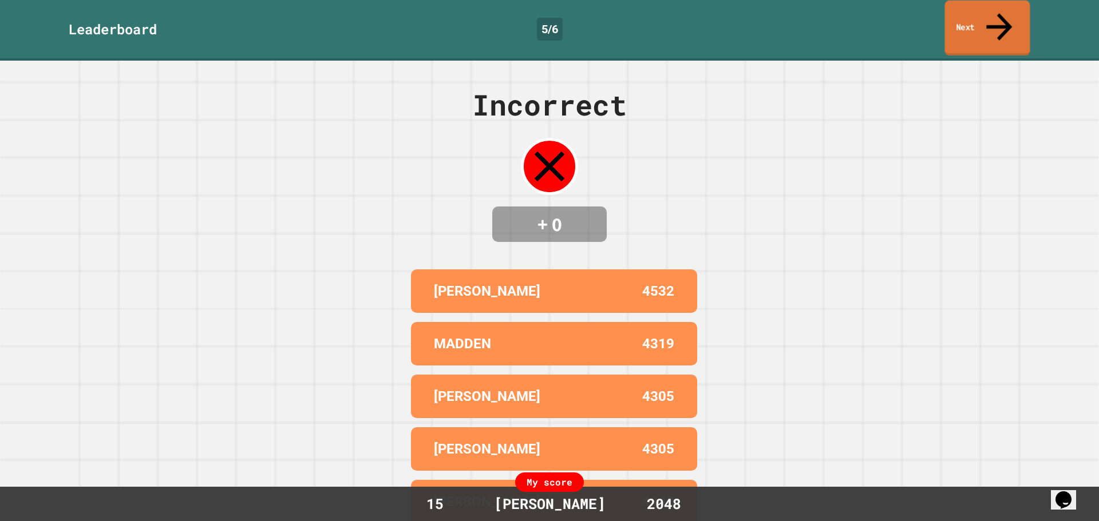
click at [985, 13] on link "Next" at bounding box center [987, 28] width 85 height 55
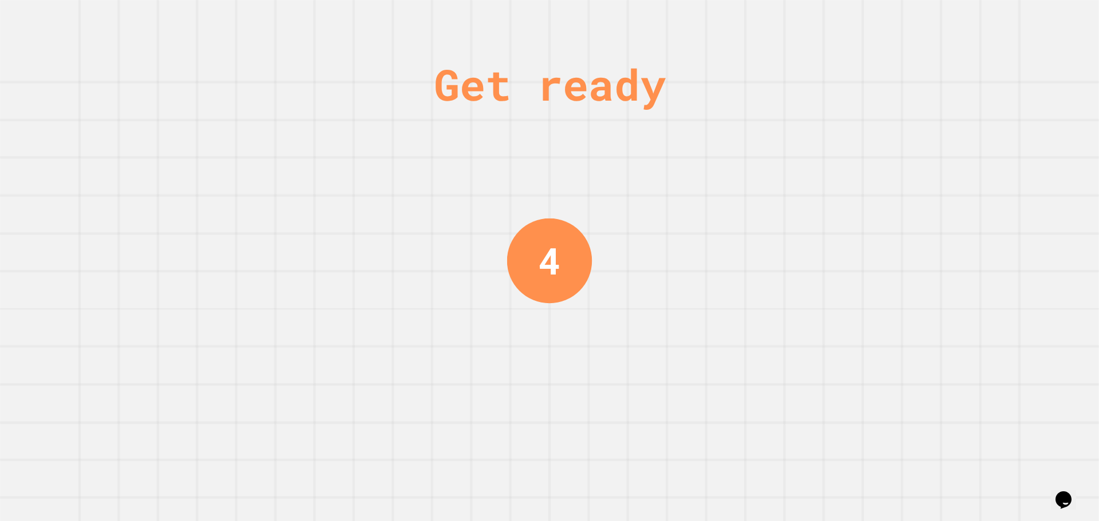
click at [985, 13] on div "Get ready 4" at bounding box center [549, 260] width 1099 height 521
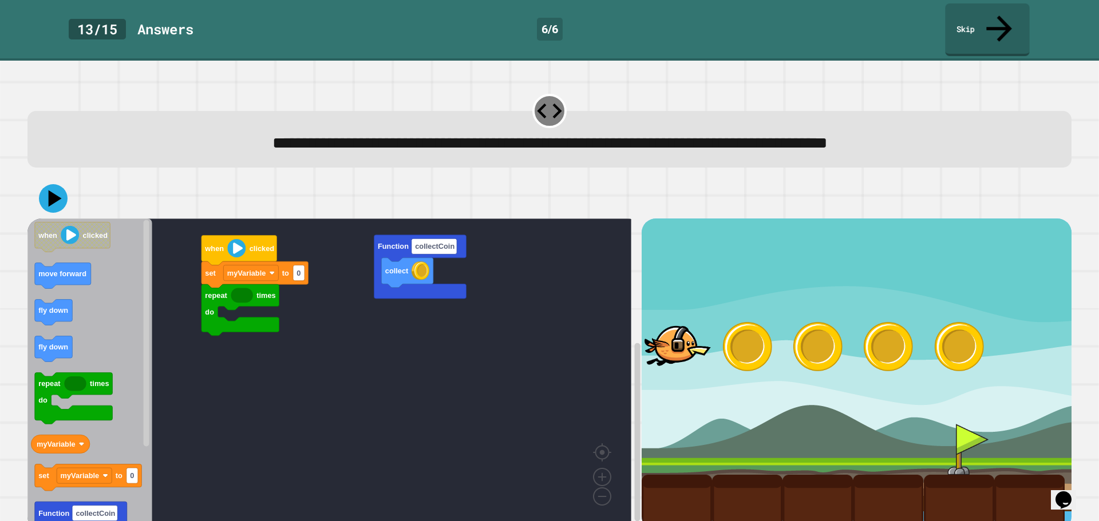
click at [1035, 19] on div "13 / 15 Answer s 6 / 6 Skip" at bounding box center [549, 29] width 1099 height 53
click at [1005, 17] on link "Skip" at bounding box center [986, 26] width 75 height 55
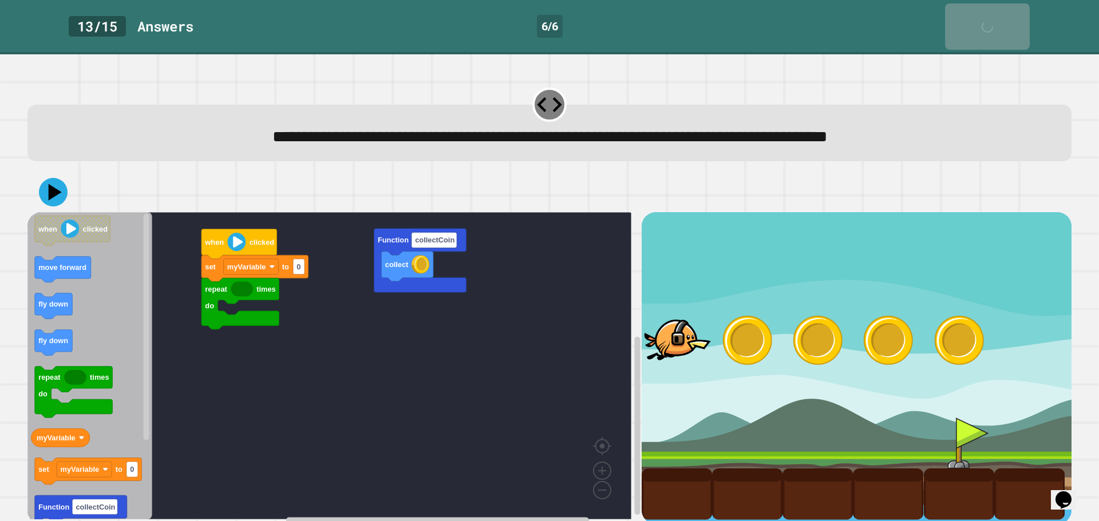
click at [1005, 16] on link "Skip" at bounding box center [987, 26] width 85 height 46
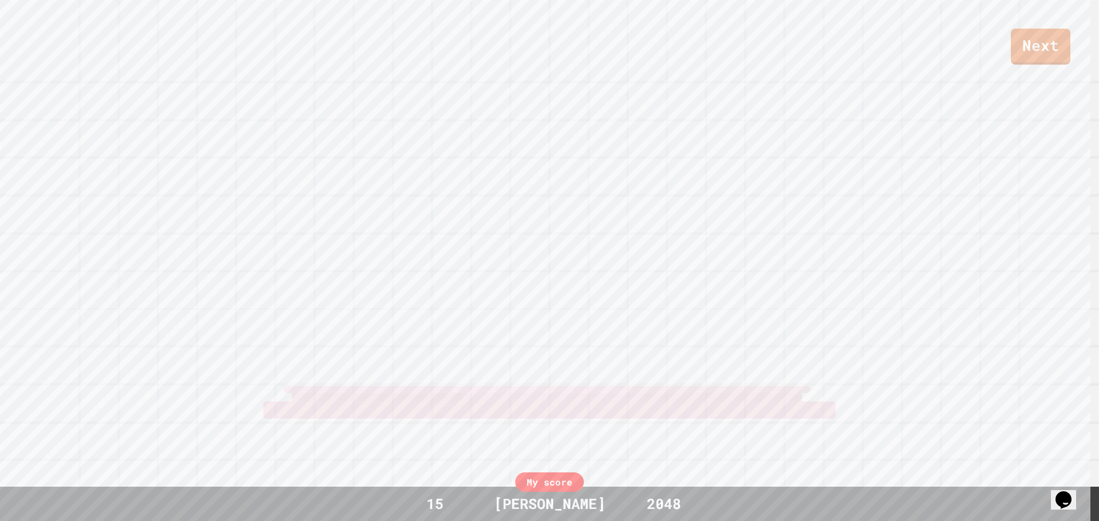
click at [1005, 16] on div "Next" at bounding box center [549, 32] width 1099 height 65
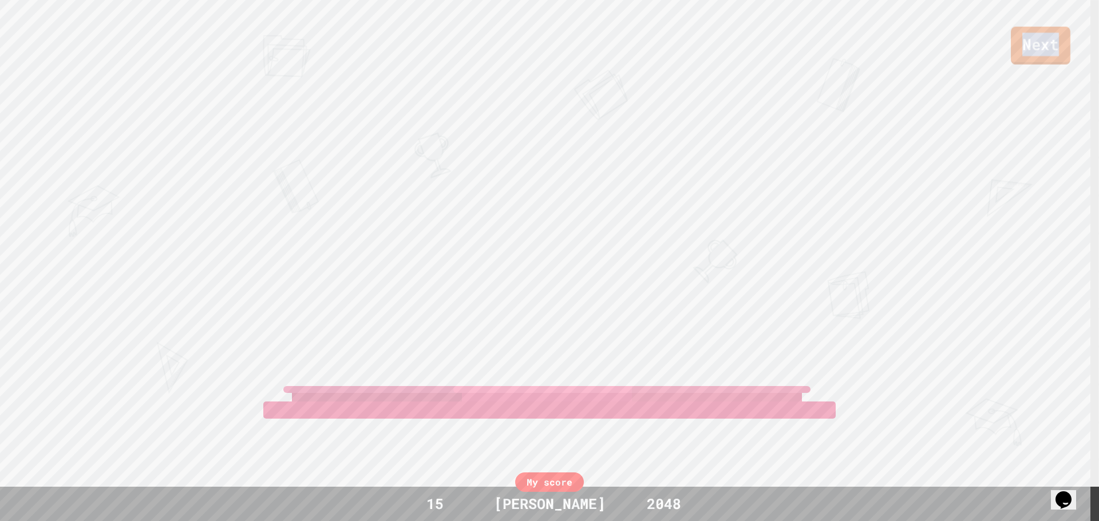
click at [1022, 41] on link "Next" at bounding box center [1040, 46] width 60 height 38
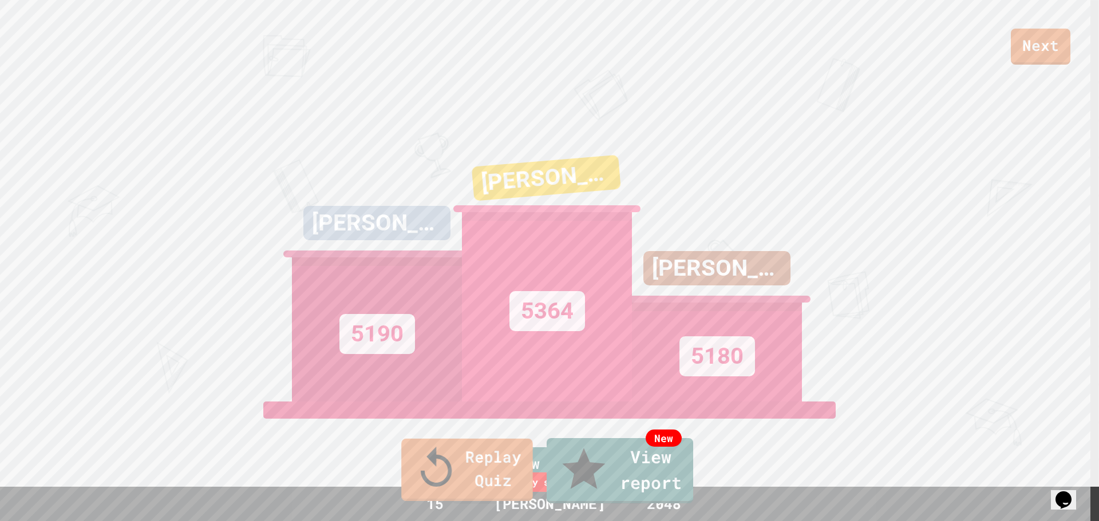
click at [477, 476] on link "Replay Quiz" at bounding box center [467, 470] width 132 height 62
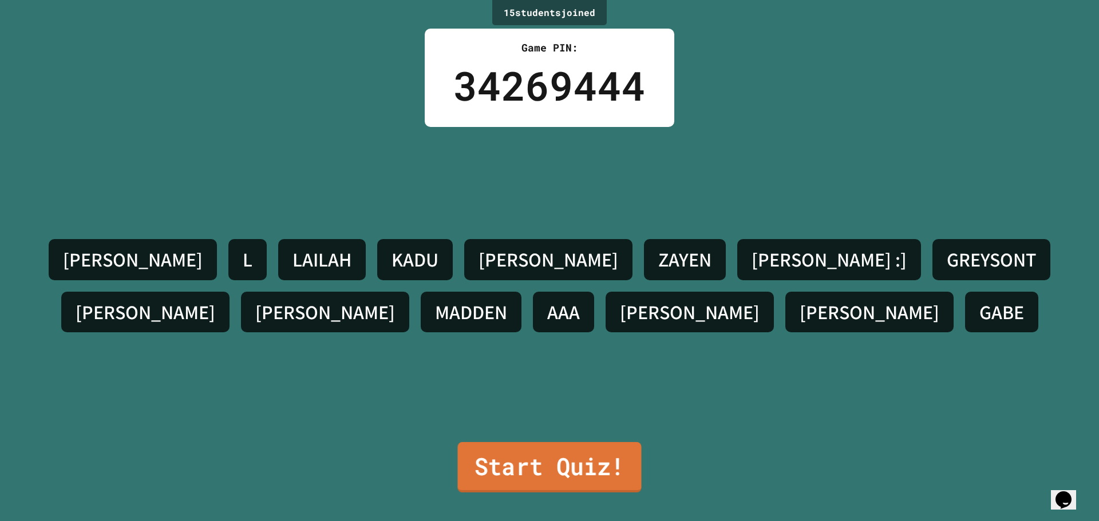
click at [487, 458] on link "Start Quiz!" at bounding box center [549, 467] width 184 height 50
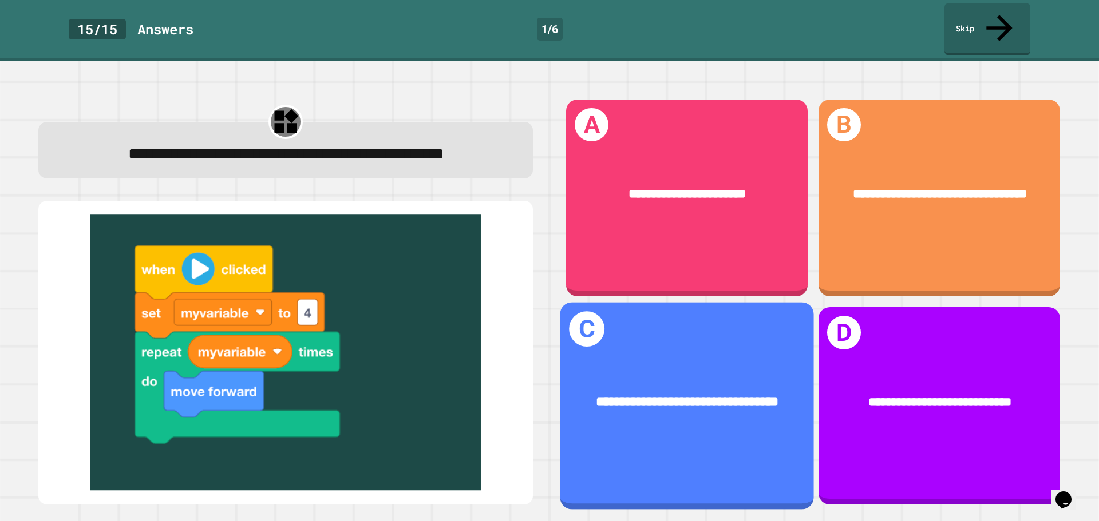
click at [676, 366] on div "**********" at bounding box center [686, 403] width 253 height 74
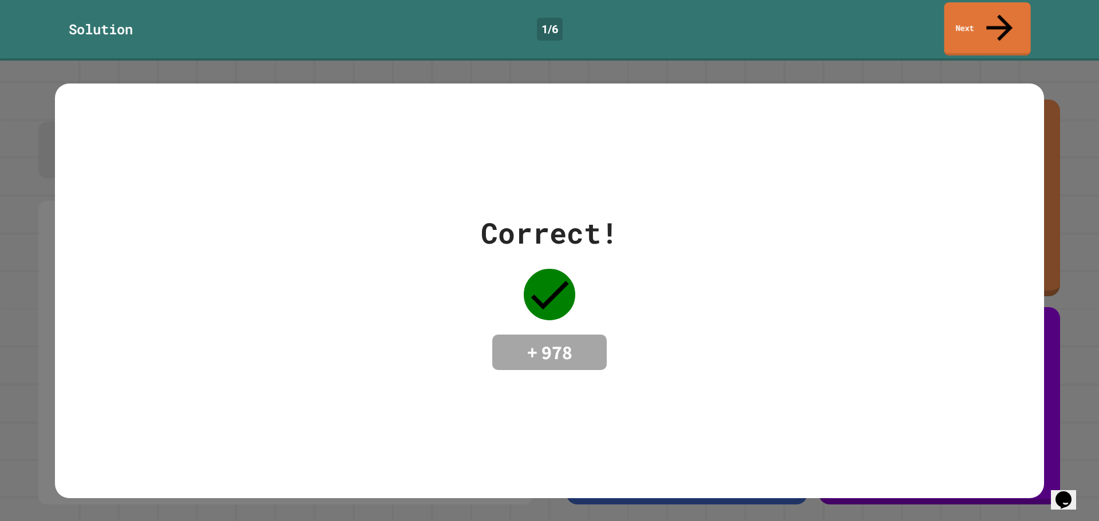
click at [990, 18] on link "Next" at bounding box center [986, 28] width 86 height 53
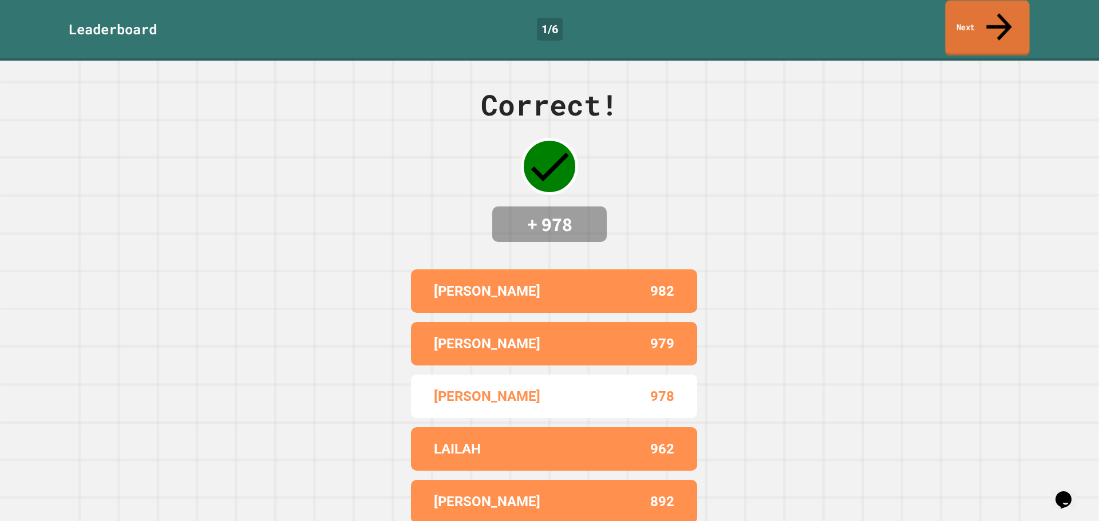
click at [997, 19] on icon at bounding box center [999, 26] width 38 height 41
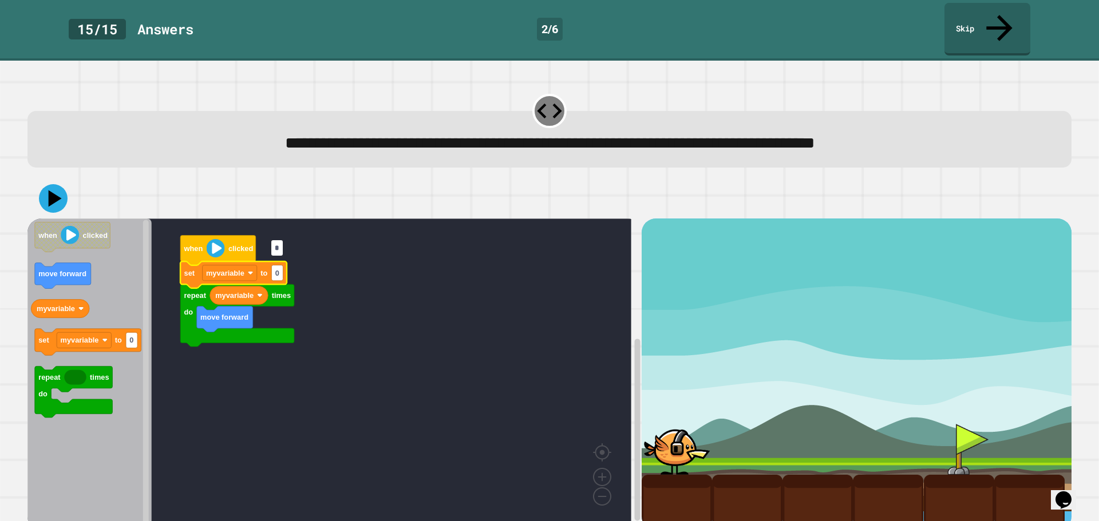
type input "*"
click at [50, 181] on icon at bounding box center [53, 198] width 34 height 34
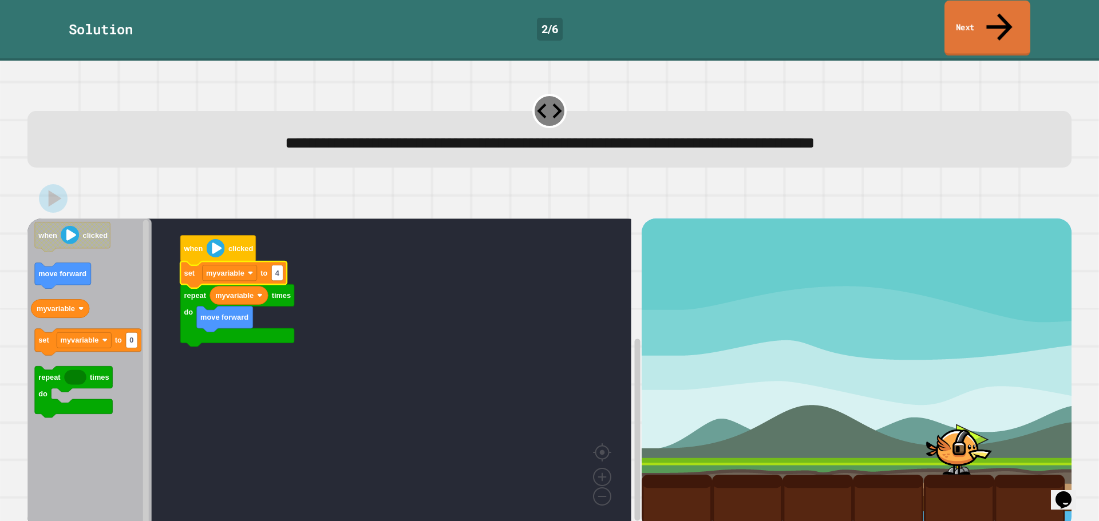
click at [987, 9] on link "Next" at bounding box center [987, 28] width 86 height 55
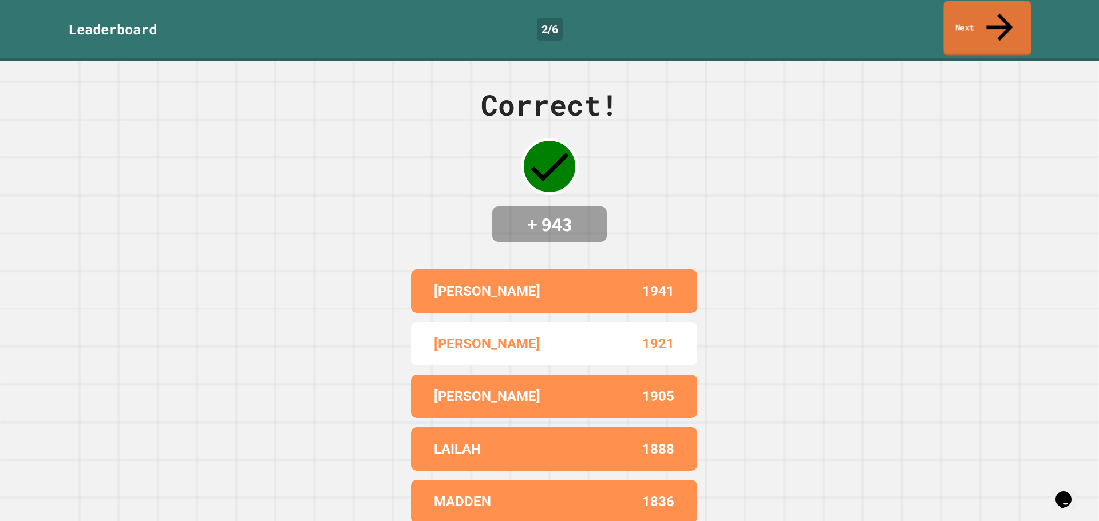
click at [987, 9] on link "Next" at bounding box center [987, 28] width 88 height 55
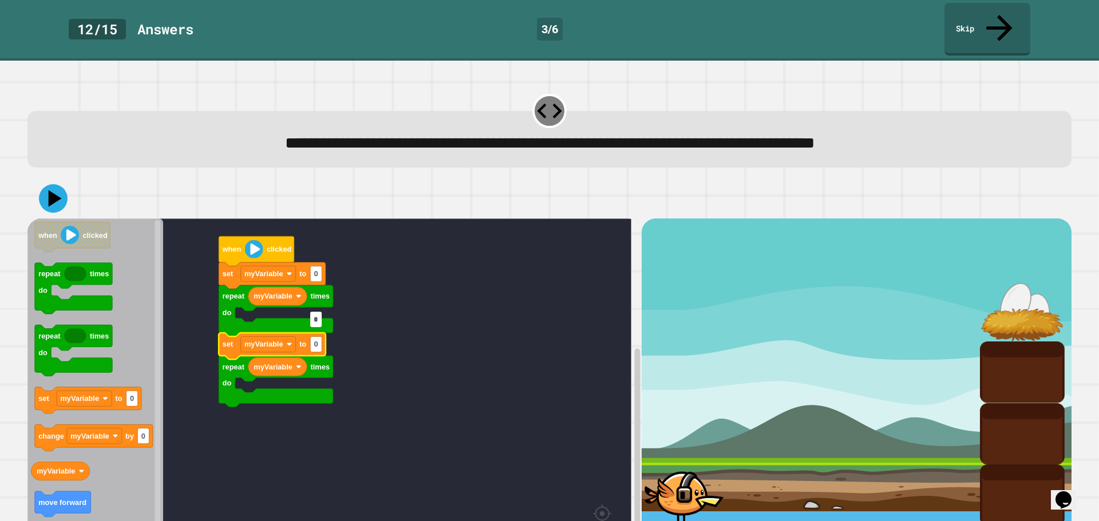
type input "*"
click at [315, 270] on text "0" at bounding box center [316, 274] width 4 height 9
type input "*"
click at [404, 291] on rect "Blockly Workspace" at bounding box center [329, 403] width 604 height 368
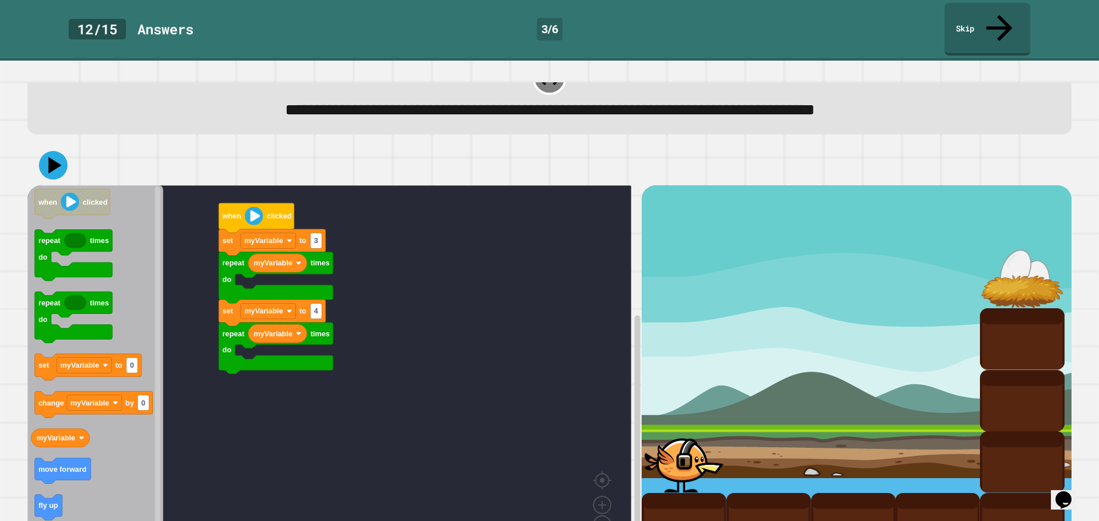
scroll to position [64, 0]
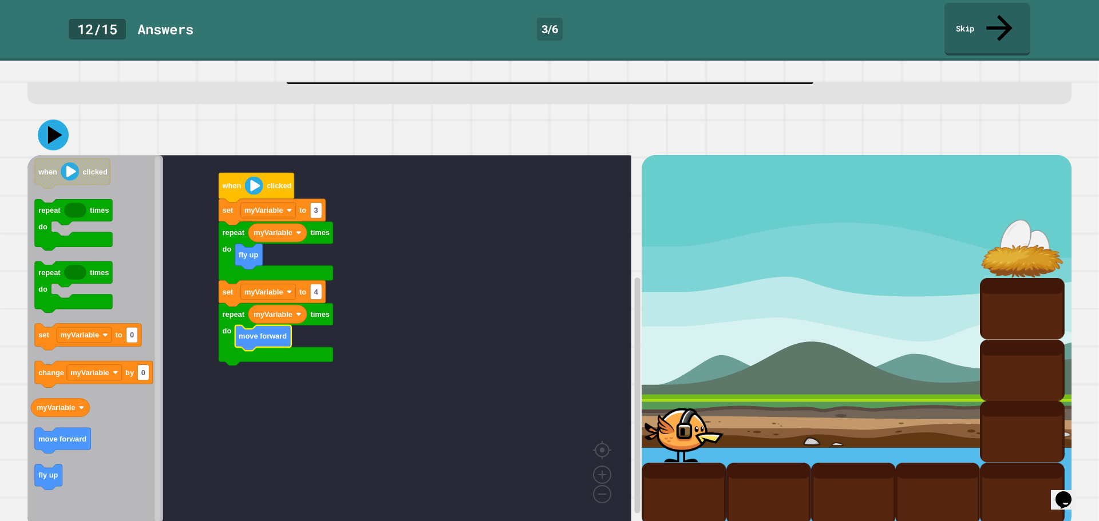
click at [56, 120] on icon at bounding box center [53, 135] width 31 height 31
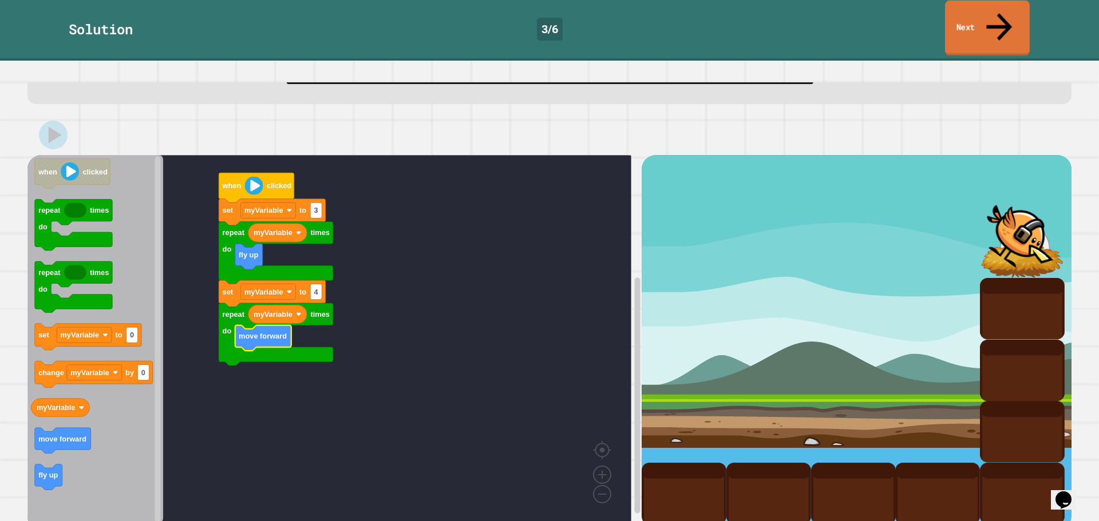
click at [992, 14] on link "Next" at bounding box center [987, 28] width 85 height 55
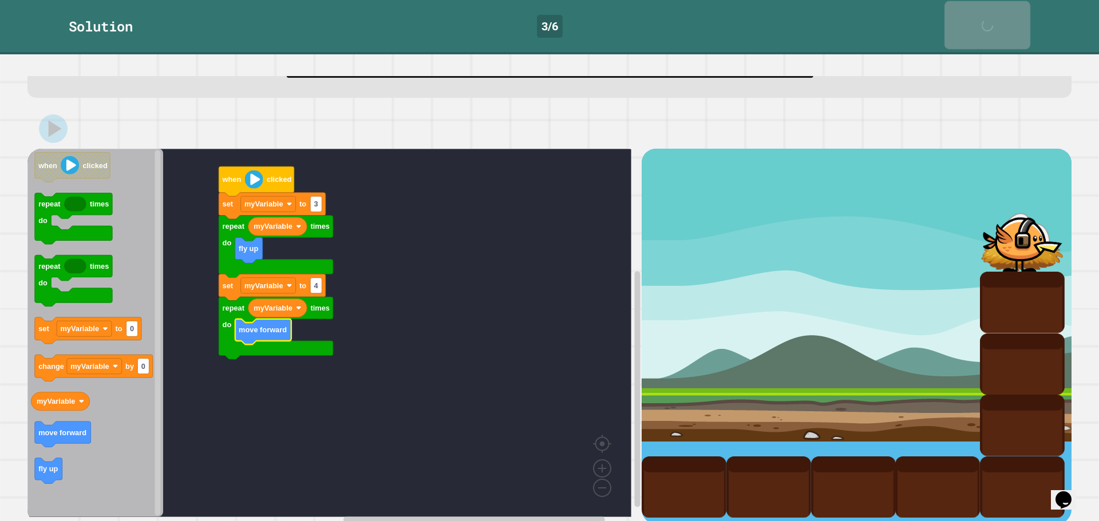
scroll to position [62, 0]
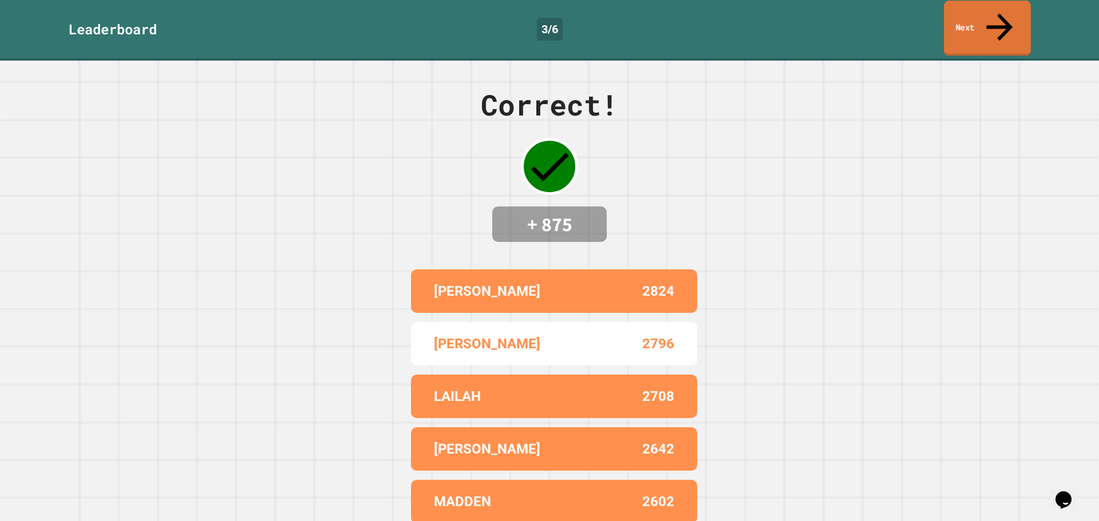
click at [992, 14] on link "Next" at bounding box center [986, 28] width 87 height 55
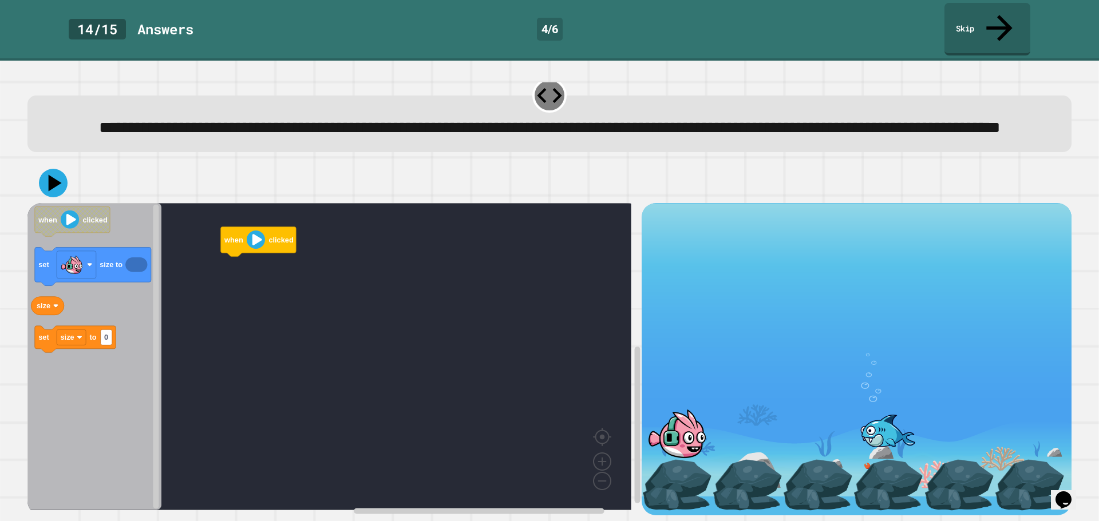
scroll to position [29, 0]
click at [295, 259] on rect "Blockly Workspace" at bounding box center [292, 264] width 11 height 15
type input "***"
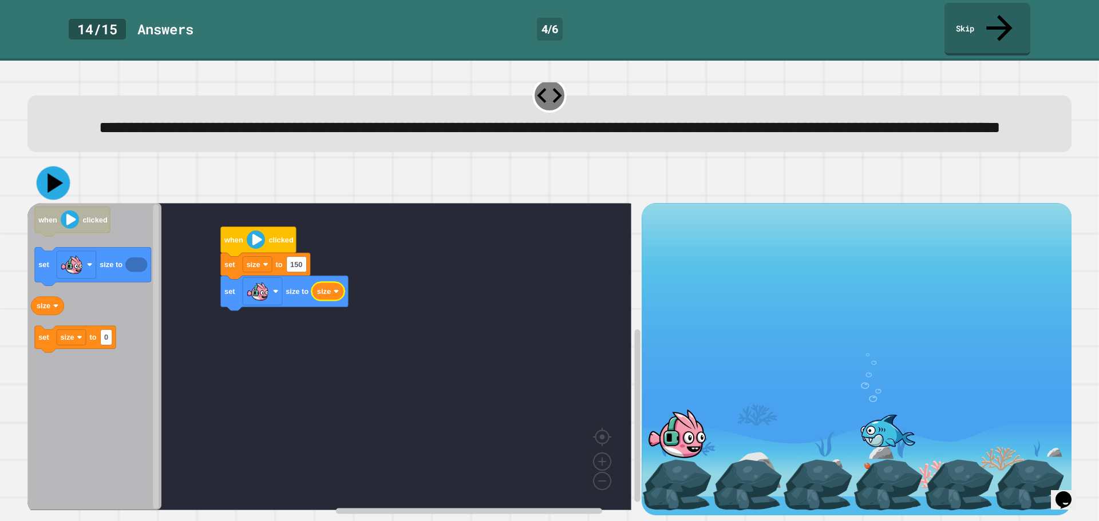
click at [44, 166] on icon at bounding box center [54, 183] width 34 height 34
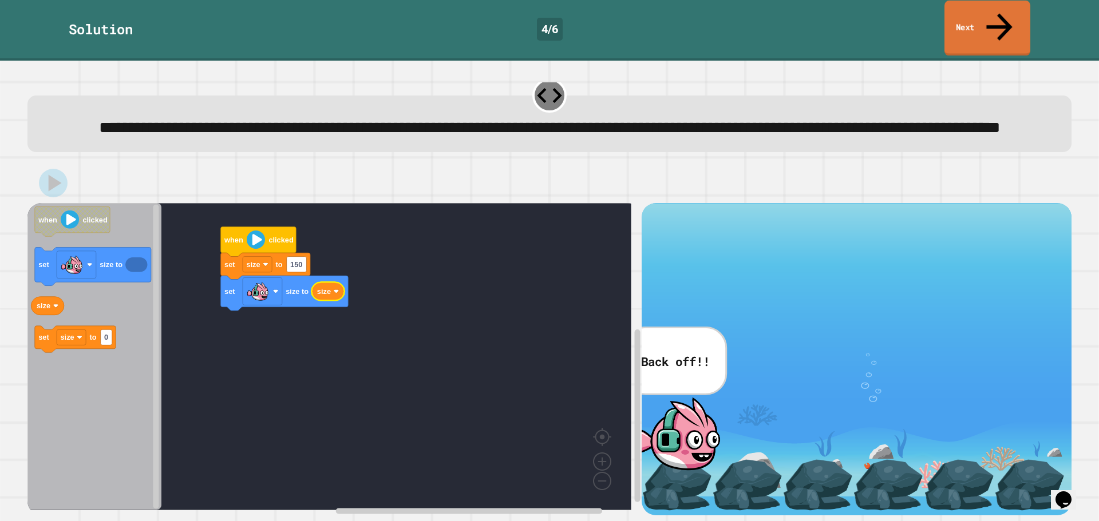
click at [969, 15] on link "Next" at bounding box center [987, 28] width 86 height 55
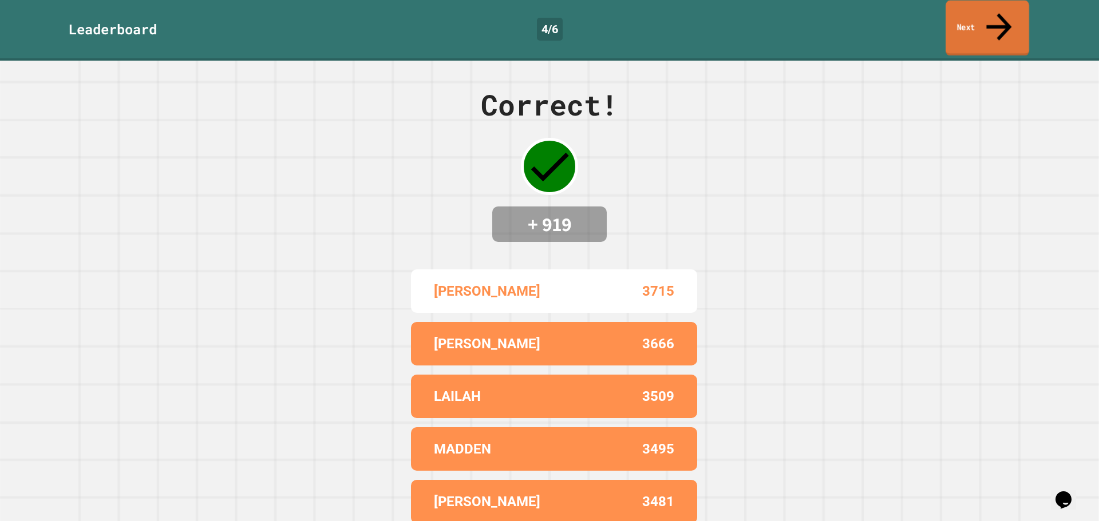
click at [969, 15] on link "Next" at bounding box center [987, 28] width 84 height 55
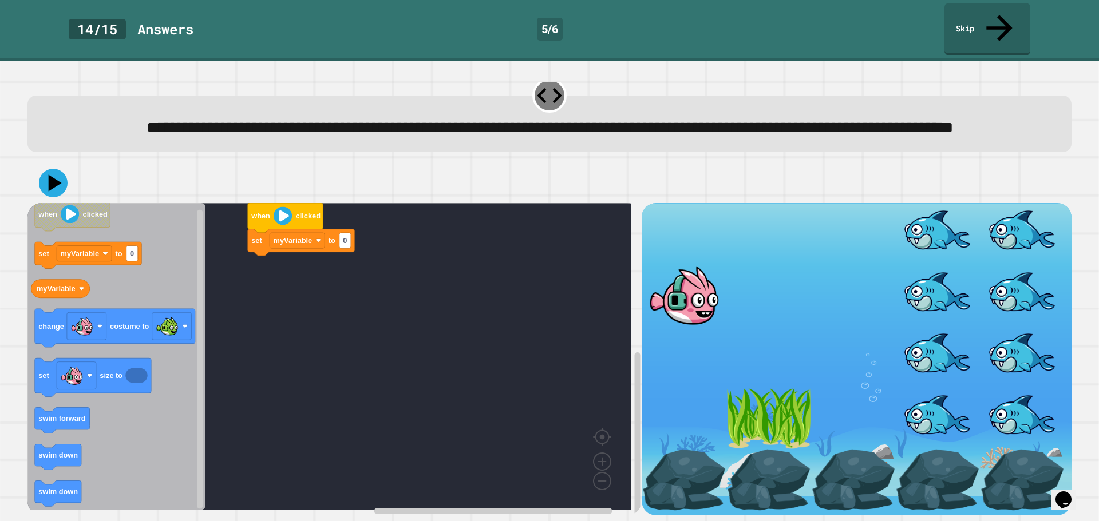
scroll to position [29, 0]
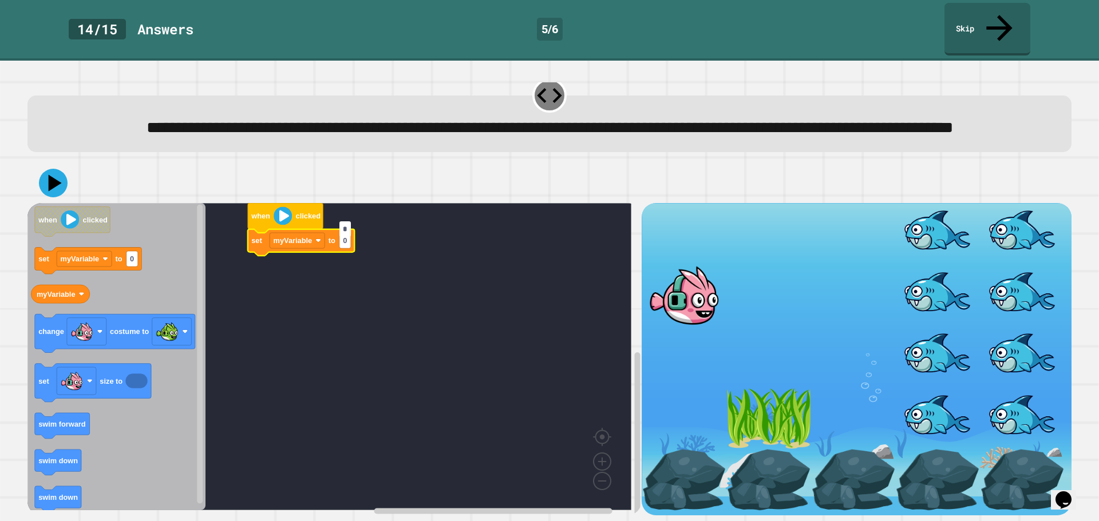
type input "**"
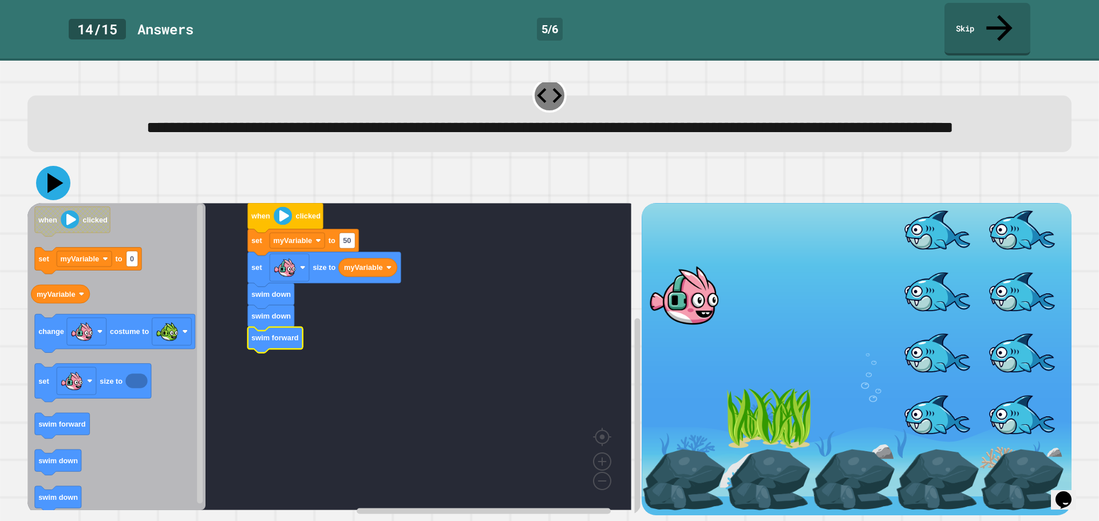
drag, startPoint x: 51, startPoint y: 166, endPoint x: 70, endPoint y: 174, distance: 20.3
click at [51, 173] on icon at bounding box center [55, 183] width 16 height 20
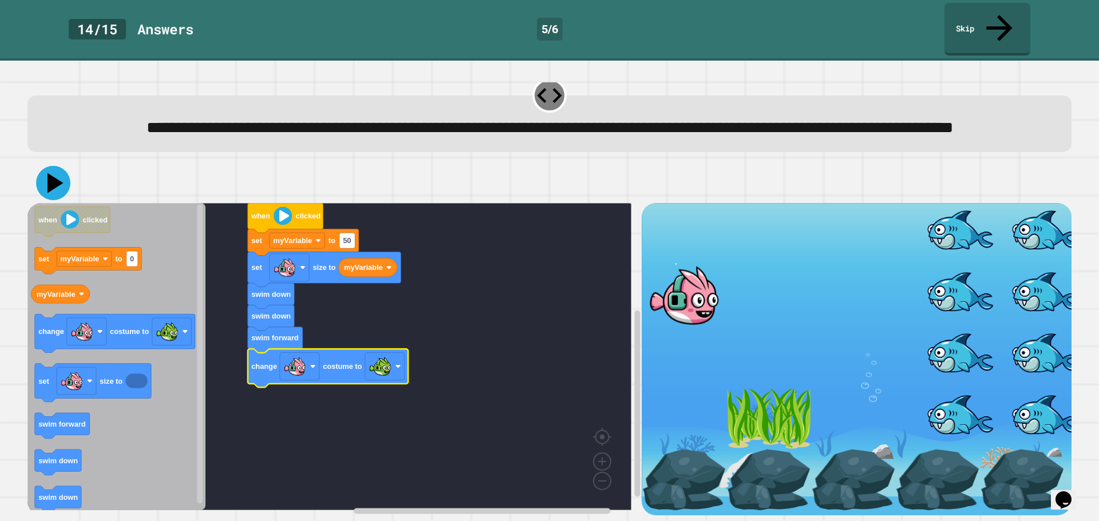
click at [56, 173] on icon at bounding box center [55, 183] width 16 height 20
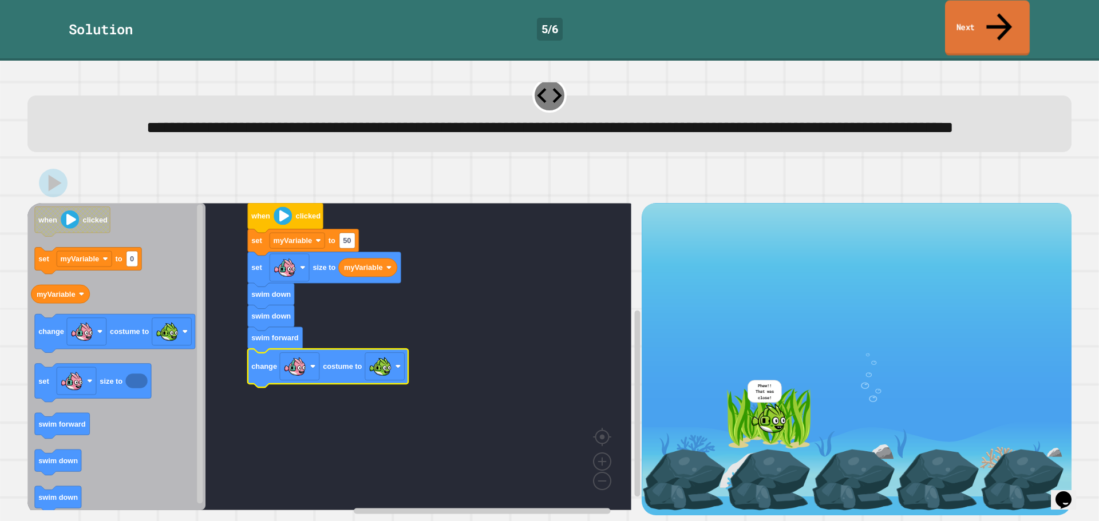
click at [978, 18] on link "Next" at bounding box center [987, 28] width 85 height 55
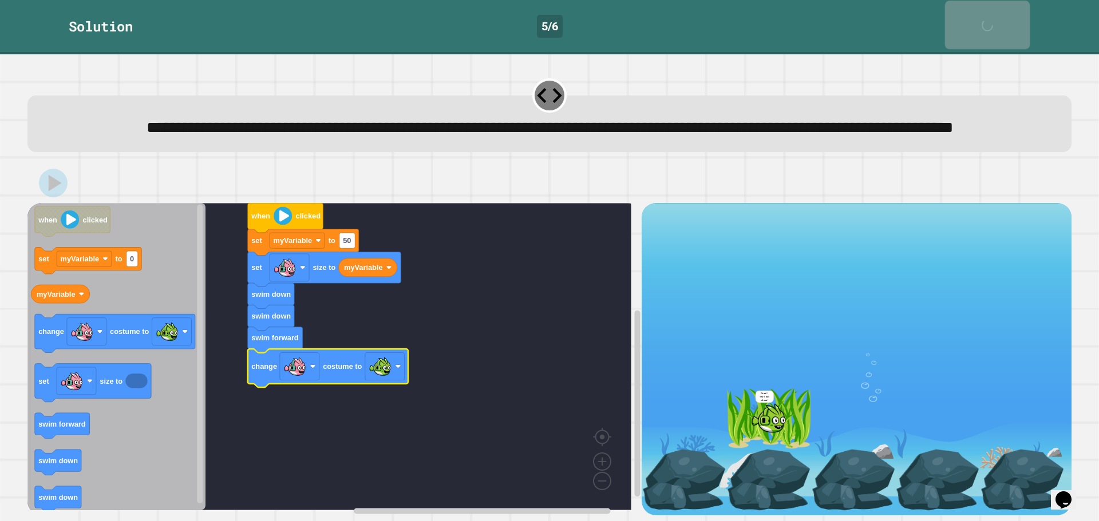
scroll to position [28, 0]
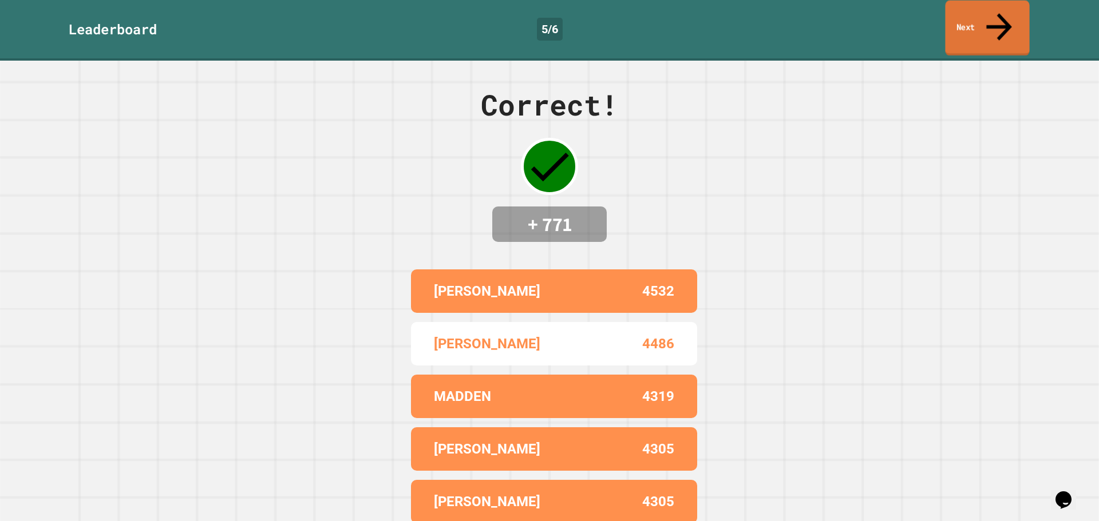
click at [978, 18] on link "Next" at bounding box center [987, 28] width 84 height 55
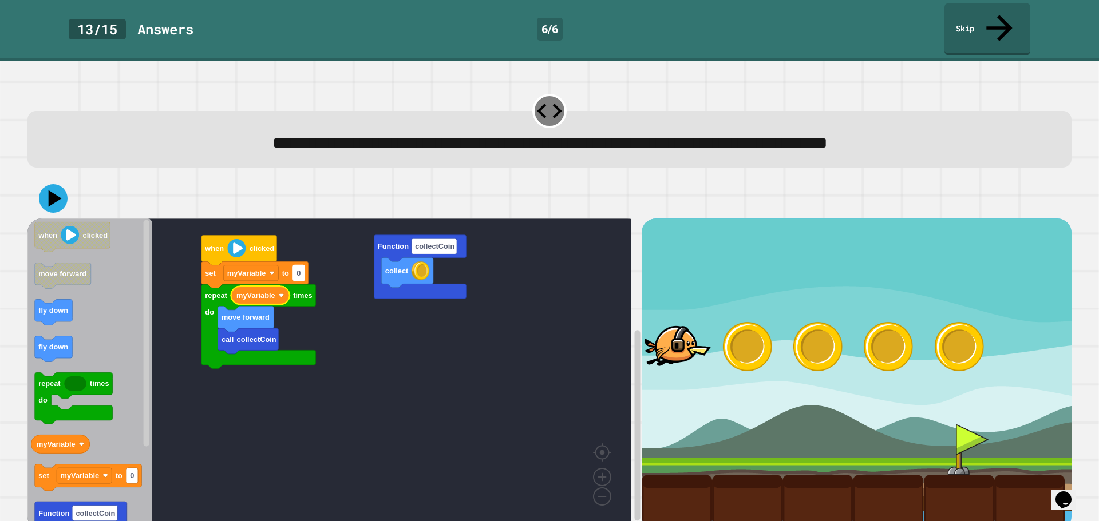
click at [302, 265] on rect "Blockly Workspace" at bounding box center [298, 272] width 11 height 15
type input "*"
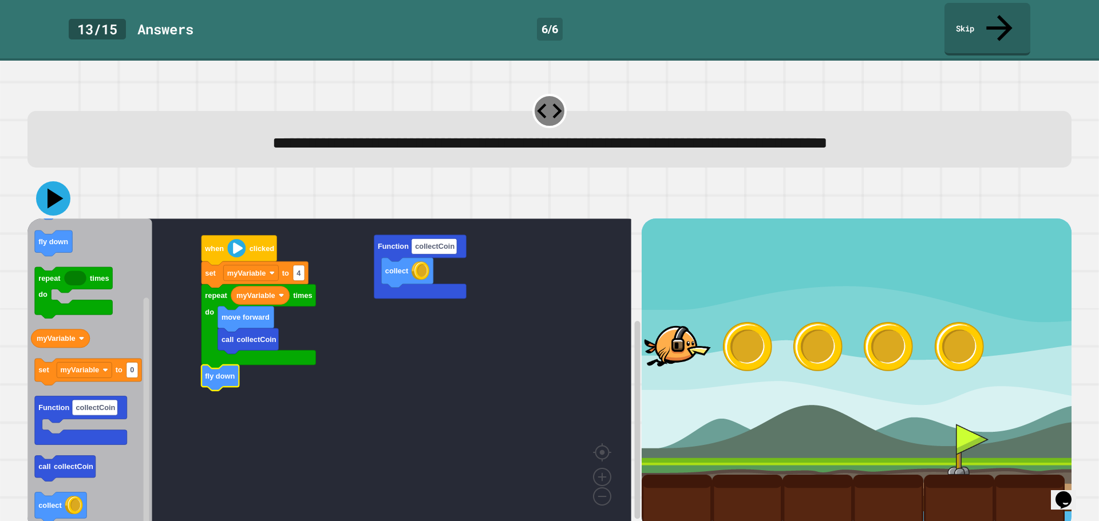
click at [56, 189] on icon at bounding box center [55, 199] width 16 height 20
click at [50, 189] on icon at bounding box center [55, 199] width 16 height 20
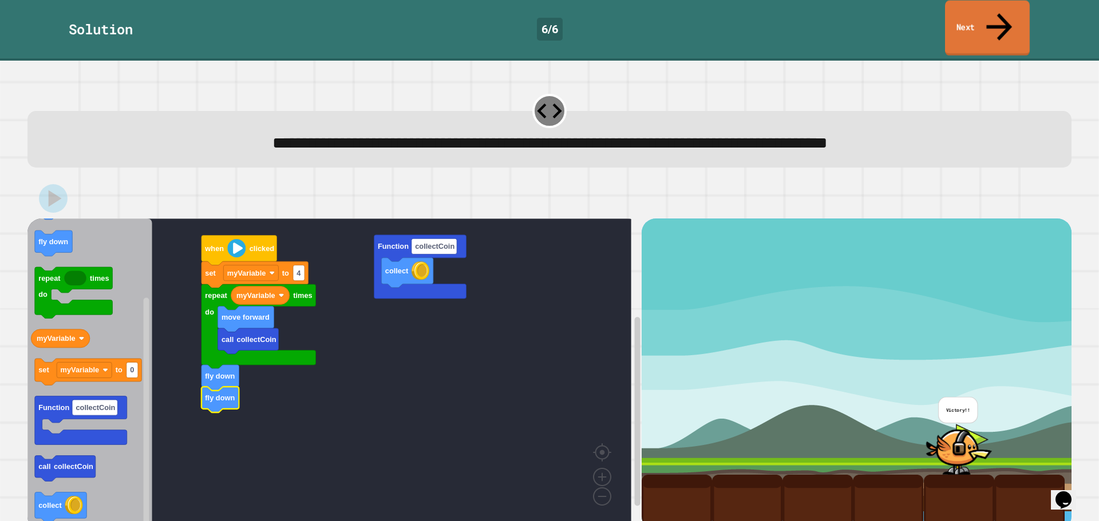
click at [1000, 12] on icon at bounding box center [999, 26] width 38 height 41
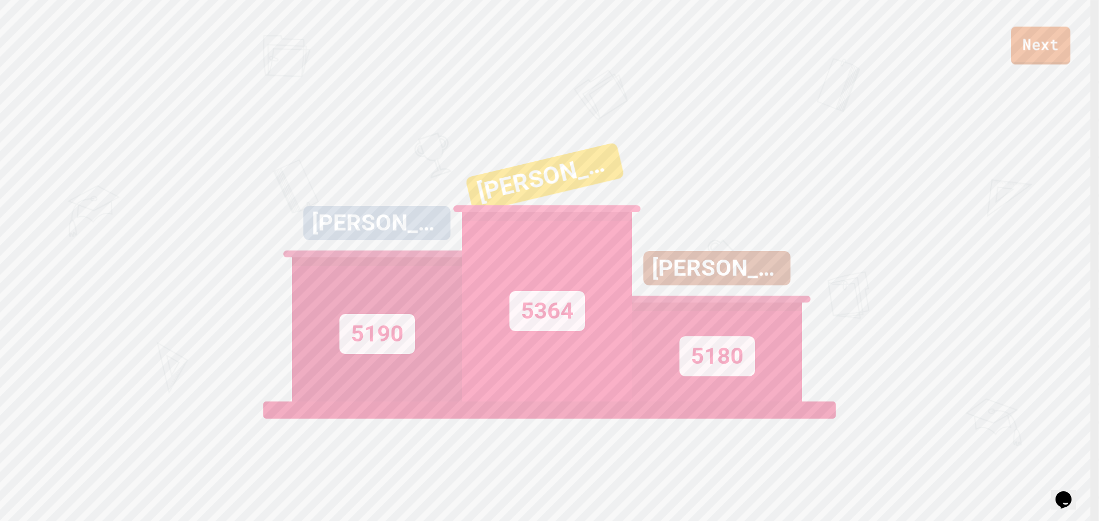
click at [1026, 43] on link "Next" at bounding box center [1040, 46] width 60 height 38
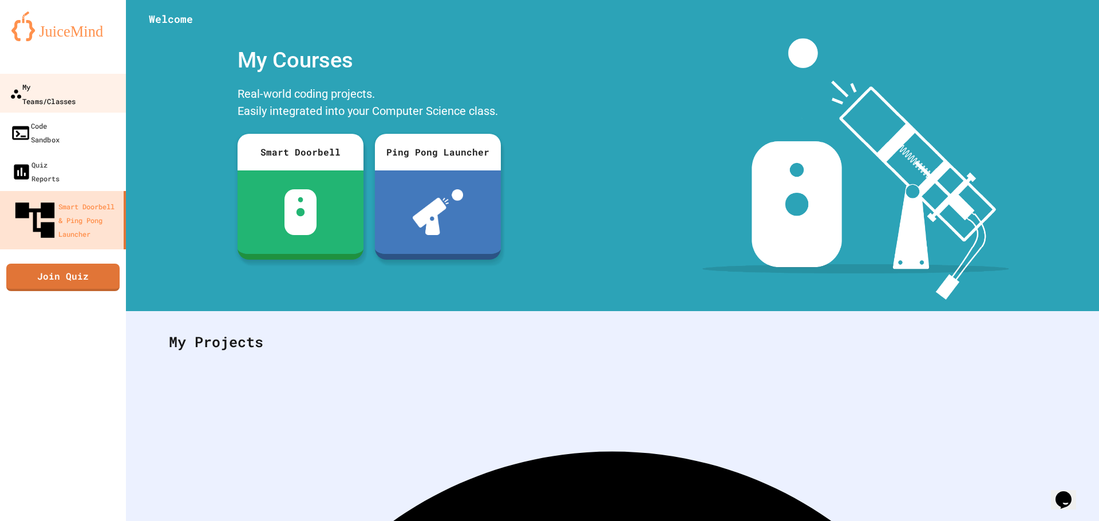
click at [41, 88] on div "My Teams/Classes" at bounding box center [43, 94] width 66 height 28
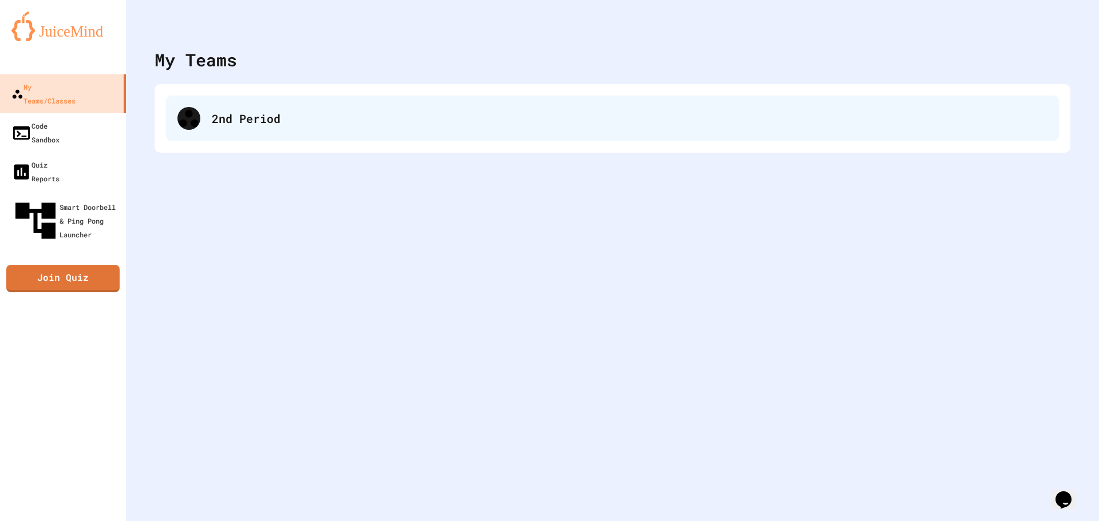
click at [197, 125] on div at bounding box center [188, 118] width 23 height 23
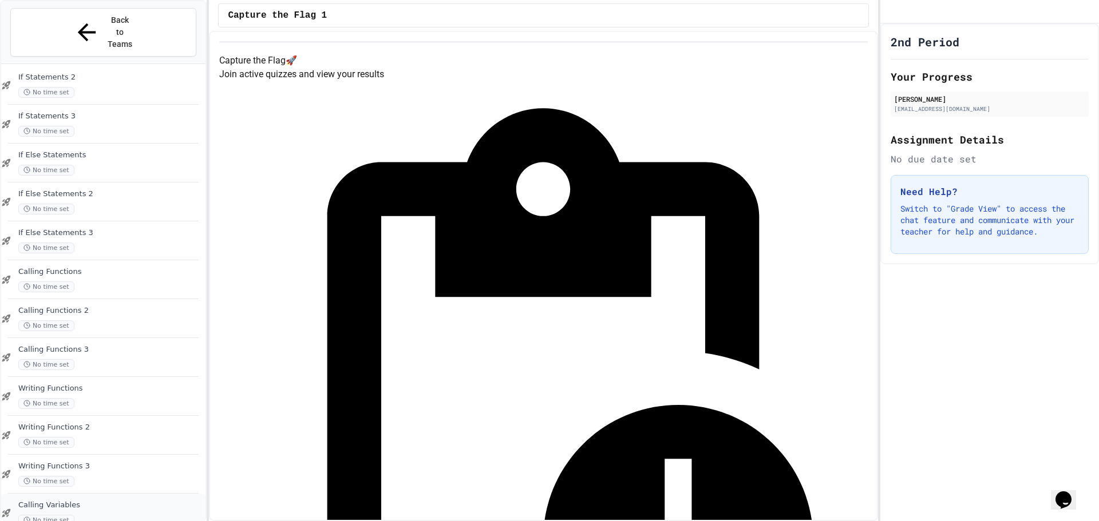
click at [85, 501] on span "Calling Variables" at bounding box center [110, 506] width 185 height 10
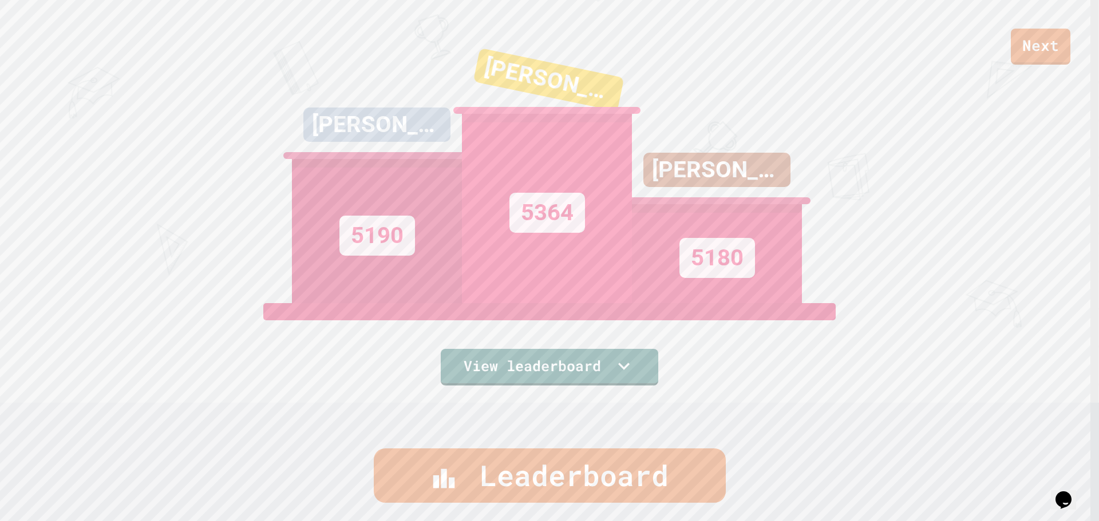
scroll to position [11, 0]
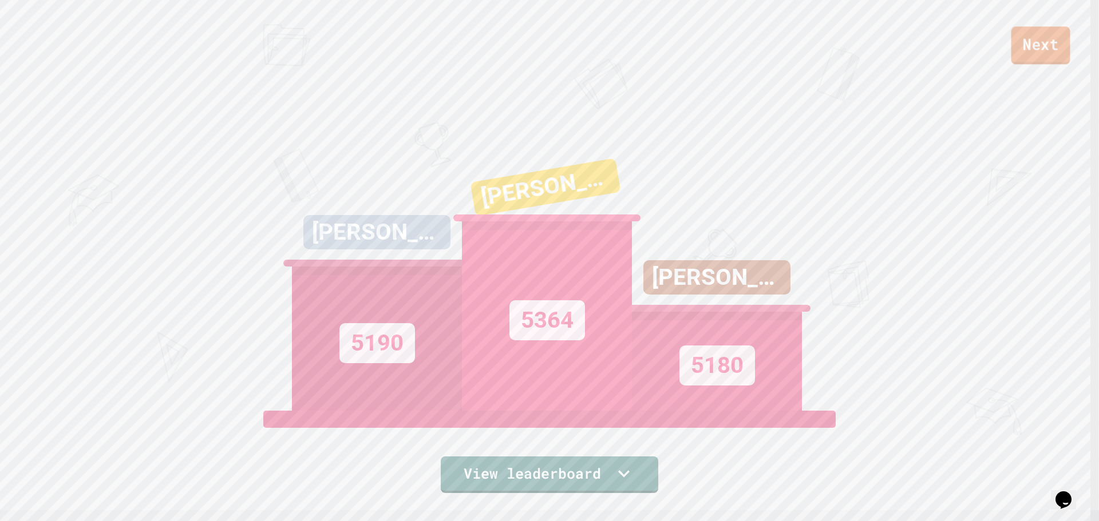
click at [1022, 48] on link "Next" at bounding box center [1040, 45] width 59 height 38
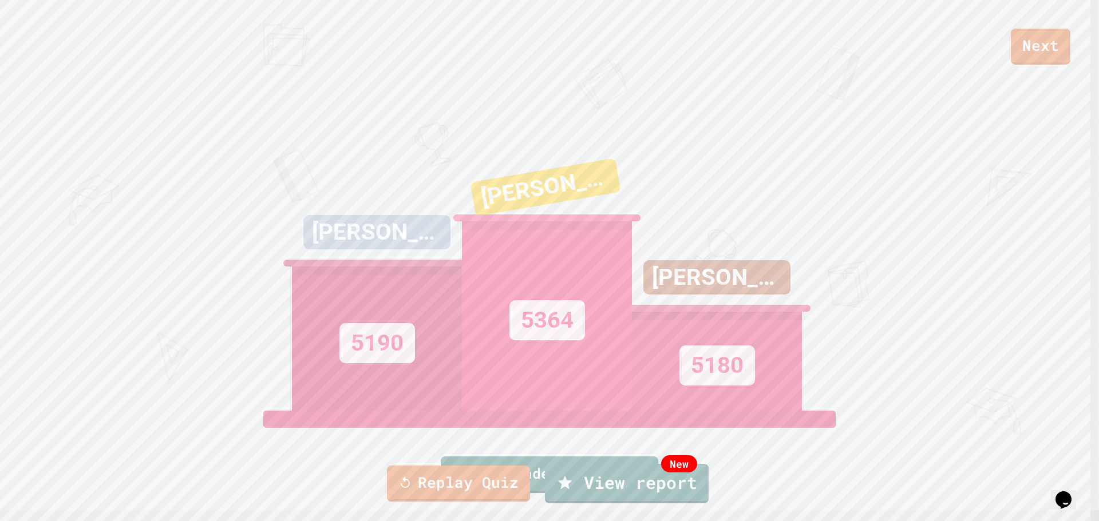
drag, startPoint x: 560, startPoint y: 319, endPoint x: 546, endPoint y: 291, distance: 31.5
